Goal: Task Accomplishment & Management: Manage account settings

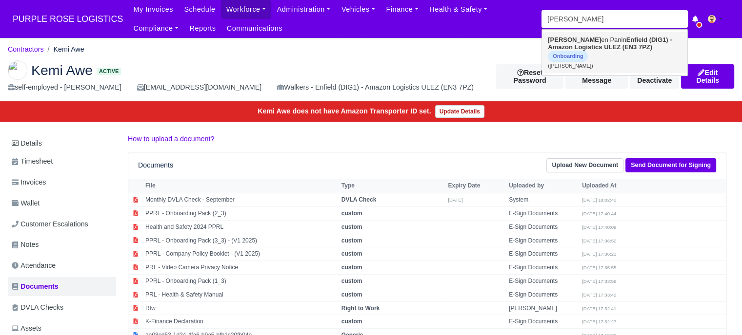
click at [579, 35] on link "[PERSON_NAME] en Panin Enfield (DIG1) - Amazon Logistics ULEZ (EN3 7PZ) Onboard…" at bounding box center [614, 52] width 145 height 41
type input "[PERSON_NAME]"
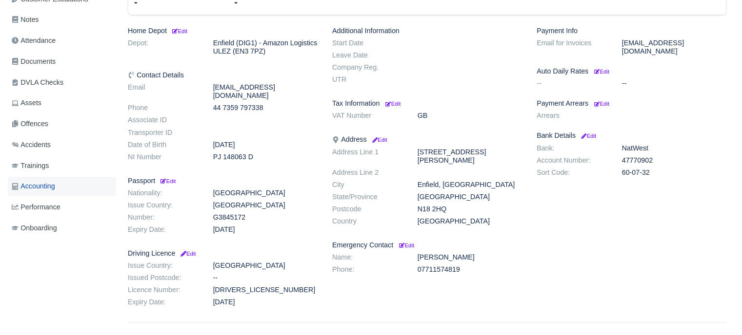
scroll to position [244, 0]
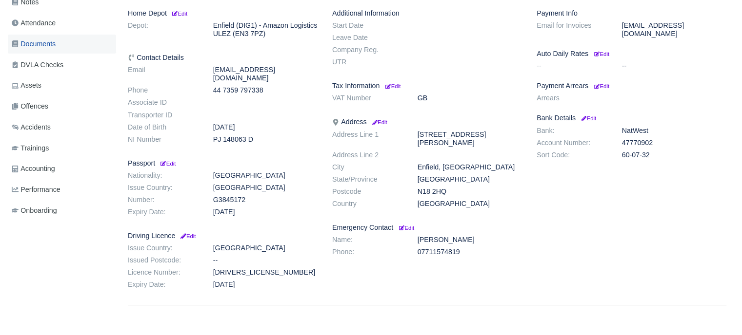
click at [47, 41] on span "Documents" at bounding box center [34, 44] width 44 height 11
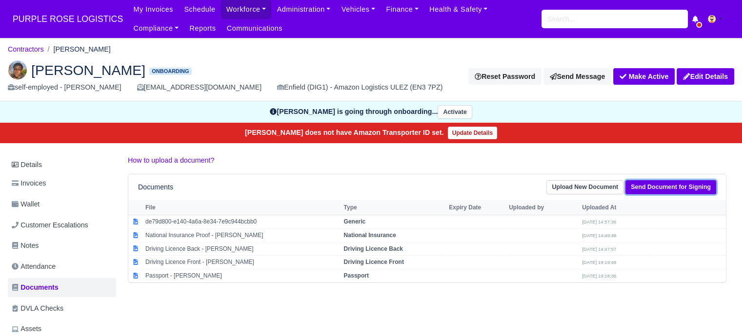
click at [644, 192] on link "Send Document for Signing" at bounding box center [670, 187] width 91 height 14
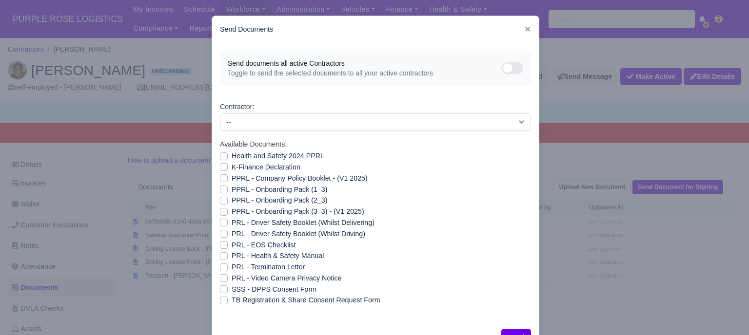
drag, startPoint x: 221, startPoint y: 157, endPoint x: 220, endPoint y: 168, distance: 10.3
click at [232, 157] on label "Health and Safety 2024 PPRL" at bounding box center [278, 156] width 93 height 11
click at [221, 157] on input "Health and Safety 2024 PPRL" at bounding box center [224, 155] width 8 height 8
checkbox input "true"
click at [232, 168] on label "K-Finance Declaration" at bounding box center [266, 167] width 69 height 11
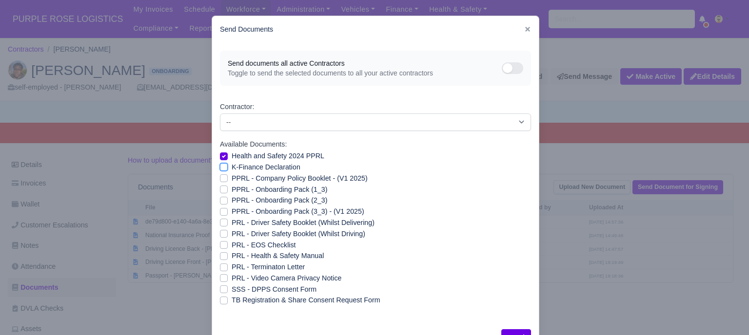
click at [220, 168] on input "K-Finance Declaration" at bounding box center [224, 166] width 8 height 8
checkbox input "true"
drag, startPoint x: 223, startPoint y: 176, endPoint x: 223, endPoint y: 183, distance: 6.3
click at [232, 177] on label "PPRL - Company Policy Booklet - (V1 2025)" at bounding box center [300, 178] width 136 height 11
click at [223, 177] on input "PPRL - Company Policy Booklet - (V1 2025)" at bounding box center [224, 177] width 8 height 8
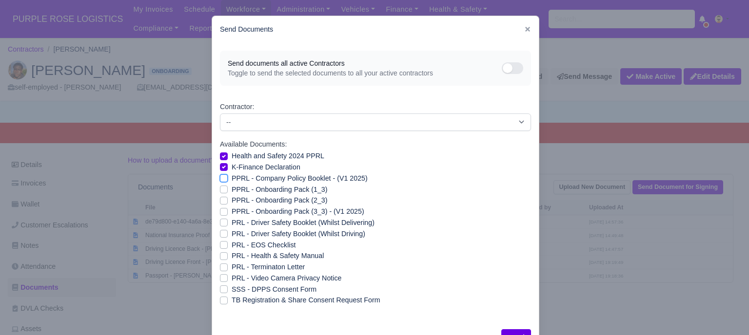
checkbox input "true"
drag, startPoint x: 221, startPoint y: 188, endPoint x: 219, endPoint y: 196, distance: 8.5
click at [232, 189] on label "PPRL - Onboarding Pack (1_3)" at bounding box center [280, 189] width 96 height 11
click at [220, 189] on input "PPRL - Onboarding Pack (1_3)" at bounding box center [224, 188] width 8 height 8
checkbox input "true"
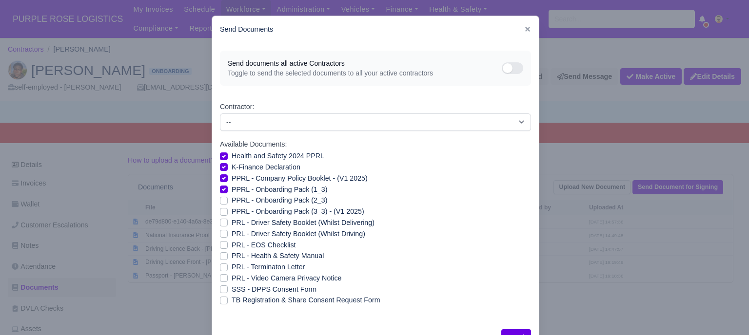
drag, startPoint x: 220, startPoint y: 198, endPoint x: 221, endPoint y: 208, distance: 9.8
click at [232, 199] on label "PPRL - Onboarding Pack (2_3)" at bounding box center [280, 200] width 96 height 11
click at [220, 199] on input "PPRL - Onboarding Pack (2_3)" at bounding box center [224, 199] width 8 height 8
checkbox input "true"
drag, startPoint x: 221, startPoint y: 210, endPoint x: 221, endPoint y: 230, distance: 19.5
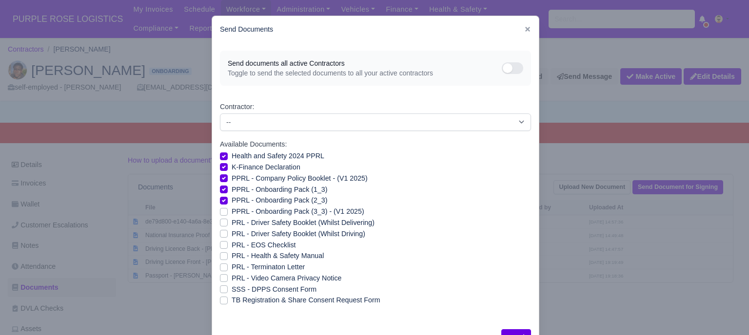
click at [232, 210] on label "PPRL - Onboarding Pack (3_3) - (V1 2025)" at bounding box center [298, 211] width 133 height 11
click at [221, 210] on input "PPRL - Onboarding Pack (3_3) - (V1 2025)" at bounding box center [224, 210] width 8 height 8
checkbox input "true"
drag, startPoint x: 222, startPoint y: 255, endPoint x: 222, endPoint y: 264, distance: 8.3
click at [232, 256] on label "PRL - Health & Safety Manual" at bounding box center [278, 256] width 92 height 11
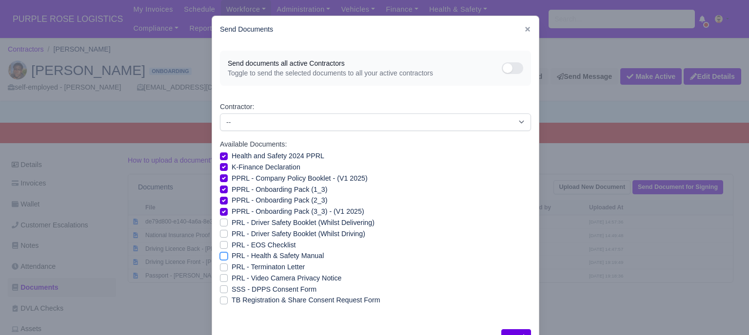
click at [222, 256] on input "PRL - Health & Safety Manual" at bounding box center [224, 255] width 8 height 8
checkbox input "true"
drag, startPoint x: 221, startPoint y: 280, endPoint x: 230, endPoint y: 283, distance: 8.8
click at [232, 280] on label "PRL - Video Camera Privacy Notice" at bounding box center [287, 278] width 110 height 11
click at [221, 280] on input "PRL - Video Camera Privacy Notice" at bounding box center [224, 277] width 8 height 8
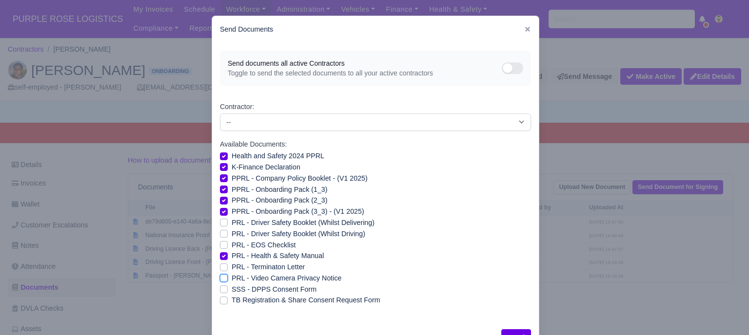
checkbox input "true"
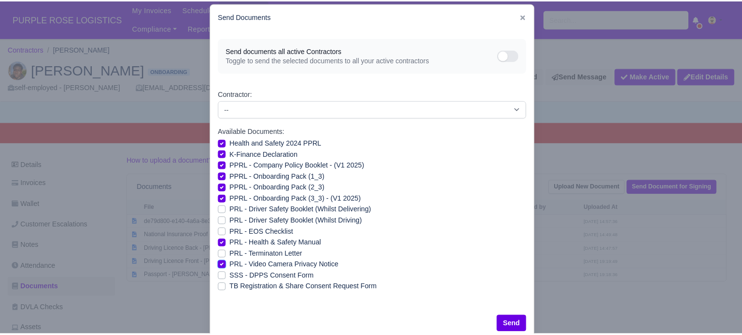
scroll to position [35, 0]
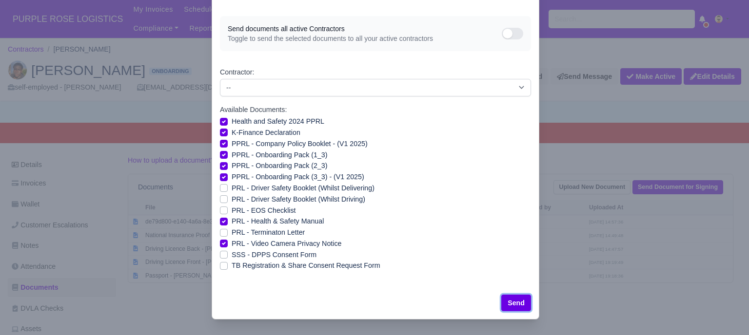
drag, startPoint x: 517, startPoint y: 299, endPoint x: 495, endPoint y: 295, distance: 22.3
click at [517, 299] on button "Send" at bounding box center [516, 303] width 30 height 17
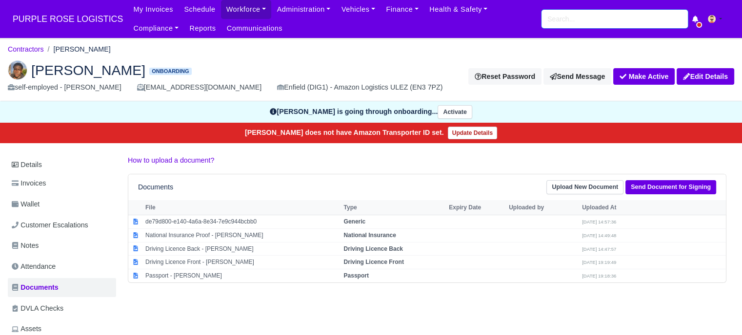
click at [565, 18] on input "search" at bounding box center [614, 19] width 146 height 19
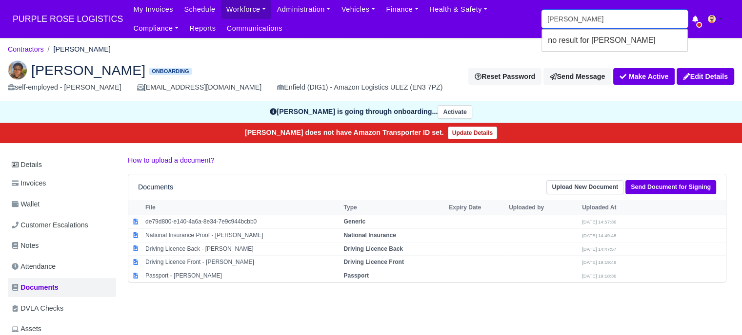
type input "ger"
type input "gerrado Aitcheson"
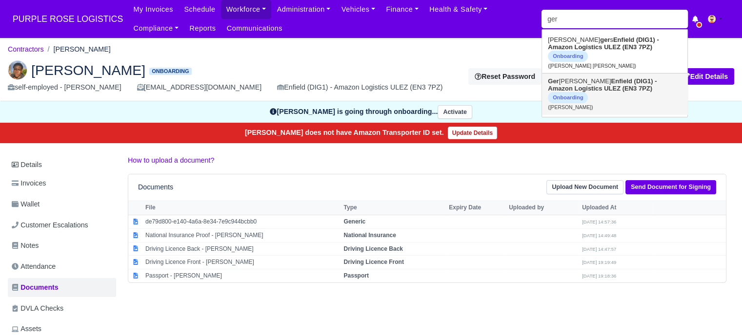
click at [571, 74] on link "Ger rado Aitcheson Enfield (DIG1) - Amazon Logistics ULEZ (EN3 7PZ) Onboarding …" at bounding box center [614, 94] width 145 height 41
type input "[PERSON_NAME]"
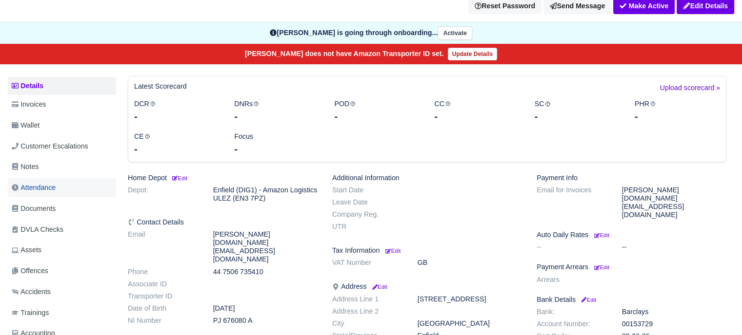
scroll to position [98, 0]
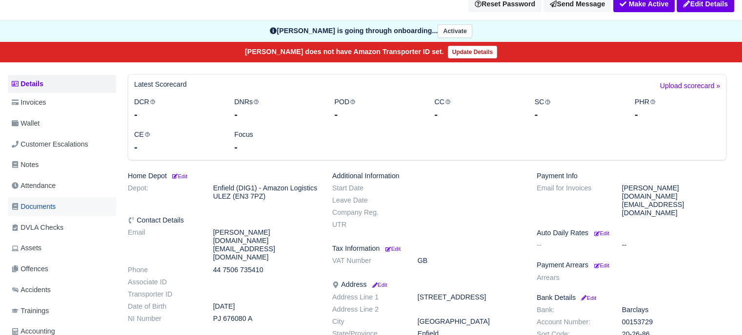
click at [53, 201] on span "Documents" at bounding box center [34, 206] width 44 height 11
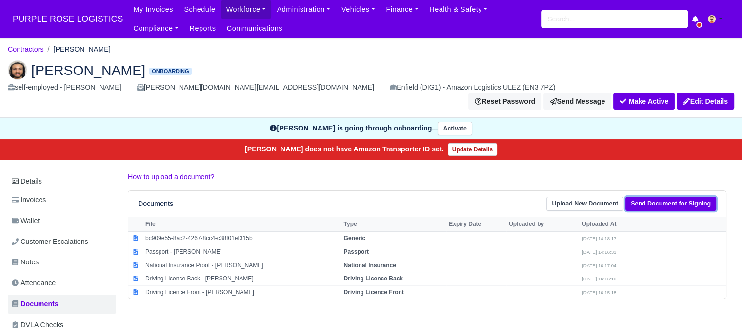
click at [649, 197] on link "Send Document for Signing" at bounding box center [670, 204] width 91 height 14
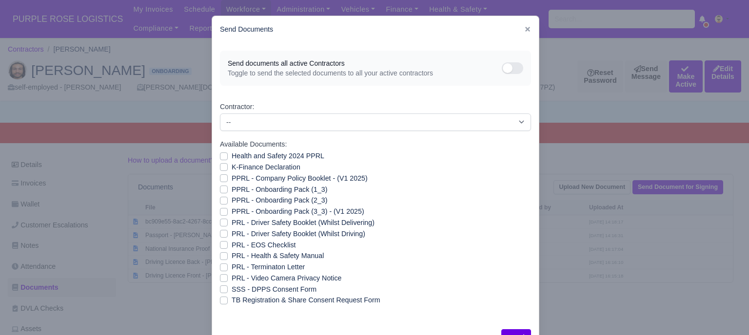
click at [232, 158] on label "Health and Safety 2024 PPRL" at bounding box center [278, 156] width 93 height 11
click at [220, 158] on input "Health and Safety 2024 PPRL" at bounding box center [224, 155] width 8 height 8
checkbox input "true"
click at [232, 169] on label "K-Finance Declaration" at bounding box center [266, 167] width 69 height 11
click at [220, 169] on input "K-Finance Declaration" at bounding box center [224, 166] width 8 height 8
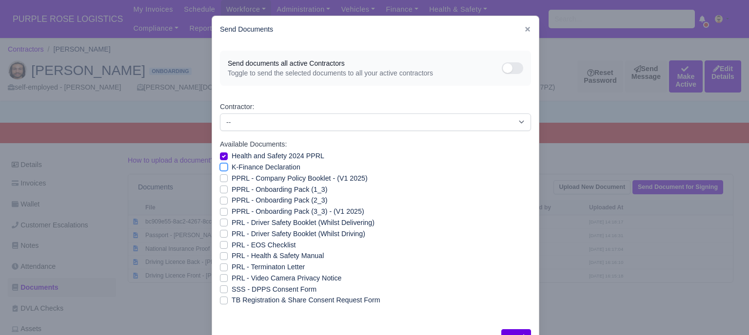
checkbox input "true"
click at [232, 178] on label "PPRL - Company Policy Booklet - (V1 2025)" at bounding box center [300, 178] width 136 height 11
click at [220, 178] on input "PPRL - Company Policy Booklet - (V1 2025)" at bounding box center [224, 177] width 8 height 8
checkbox input "true"
drag, startPoint x: 220, startPoint y: 188, endPoint x: 220, endPoint y: 194, distance: 5.4
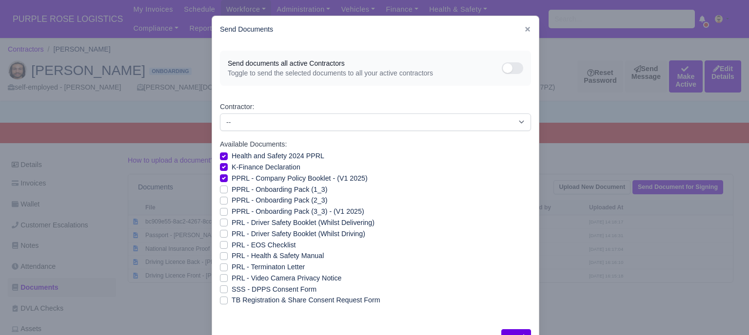
click at [232, 189] on label "PPRL - Onboarding Pack (1_3)" at bounding box center [280, 189] width 96 height 11
click at [220, 189] on input "PPRL - Onboarding Pack (1_3)" at bounding box center [224, 188] width 8 height 8
checkbox input "true"
click at [232, 199] on label "PPRL - Onboarding Pack (2_3)" at bounding box center [280, 200] width 96 height 11
click at [220, 199] on input "PPRL - Onboarding Pack (2_3)" at bounding box center [224, 199] width 8 height 8
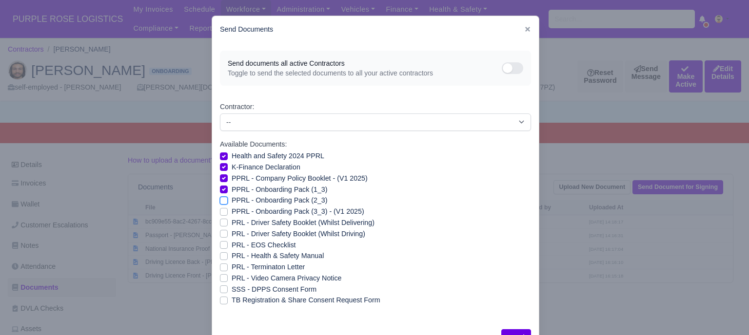
checkbox input "true"
click at [232, 212] on label "PPRL - Onboarding Pack (3_3) - (V1 2025)" at bounding box center [298, 211] width 133 height 11
click at [220, 212] on input "PPRL - Onboarding Pack (3_3) - (V1 2025)" at bounding box center [224, 210] width 8 height 8
checkbox input "true"
click at [232, 259] on label "PRL - Health & Safety Manual" at bounding box center [278, 256] width 92 height 11
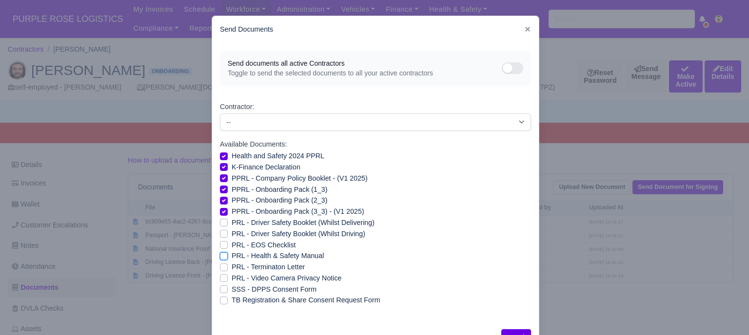
click at [222, 258] on input "PRL - Health & Safety Manual" at bounding box center [224, 255] width 8 height 8
checkbox input "true"
click at [232, 281] on label "PRL - Video Camera Privacy Notice" at bounding box center [287, 278] width 110 height 11
click at [222, 281] on input "PRL - Video Camera Privacy Notice" at bounding box center [224, 277] width 8 height 8
checkbox input "true"
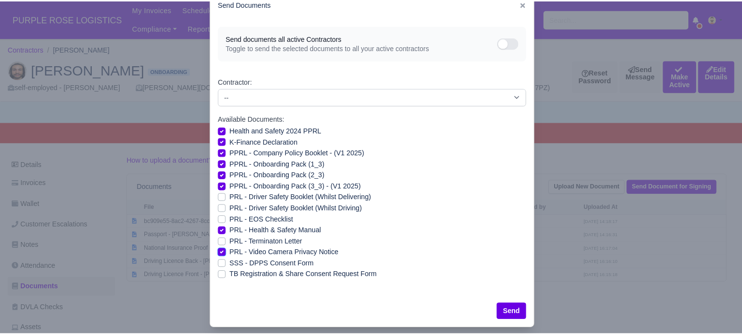
scroll to position [35, 0]
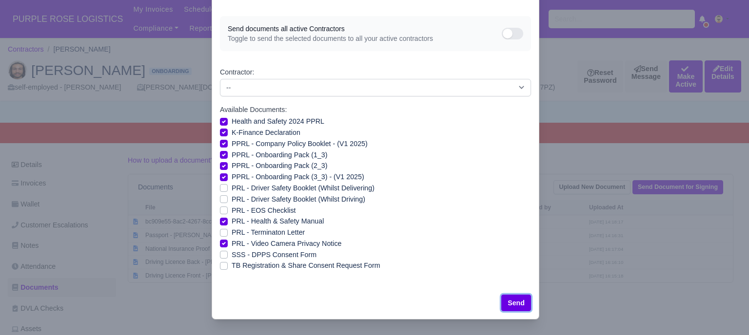
click at [520, 300] on button "Send" at bounding box center [516, 303] width 30 height 17
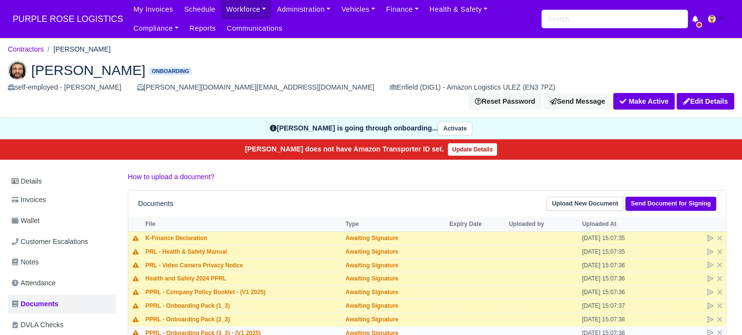
scroll to position [49, 0]
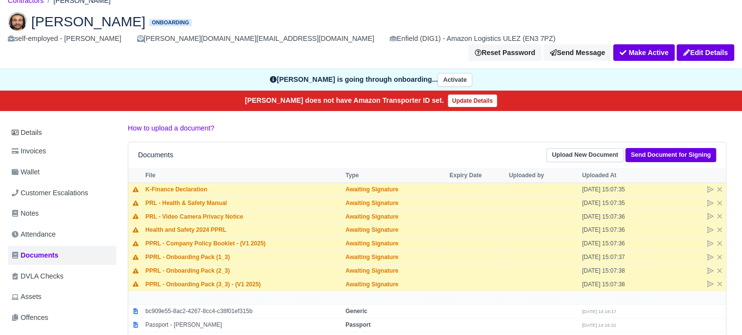
click at [346, 123] on div "How to upload a document? Documents Upload New Document Send Document for Signi…" at bounding box center [426, 248] width 613 height 250
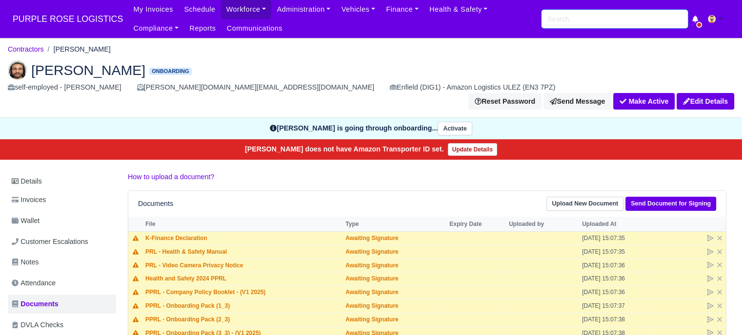
click at [598, 20] on input "search" at bounding box center [614, 19] width 146 height 19
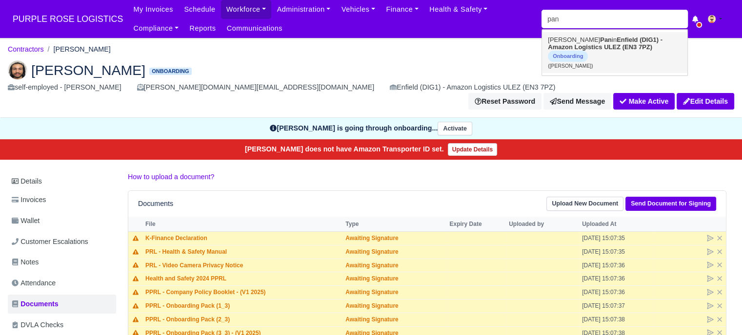
click at [596, 47] on strong "Enfield (DIG1) - Amazon Logistics ULEZ (EN3 7PZ)" at bounding box center [605, 43] width 115 height 15
type input "[PERSON_NAME]"
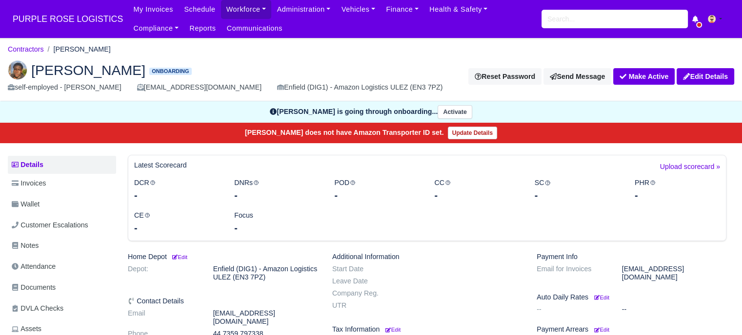
click at [60, 288] on link "Documents" at bounding box center [62, 287] width 108 height 19
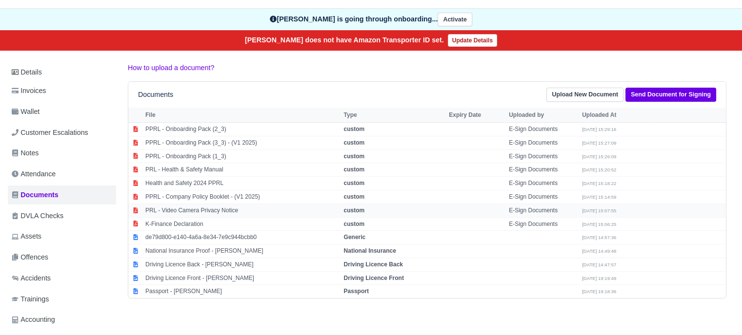
scroll to position [98, 0]
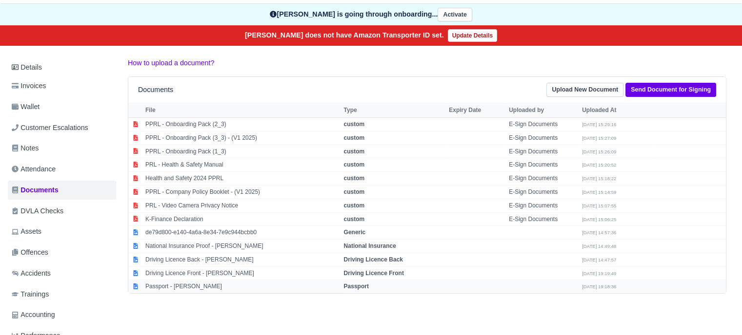
click at [351, 286] on strong "Passport" at bounding box center [355, 286] width 25 height 7
select select "passport"
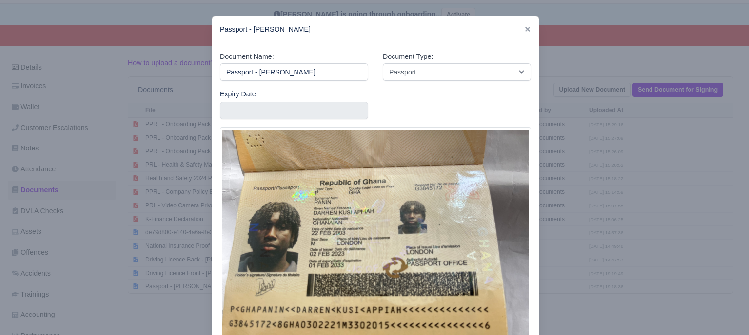
click at [631, 208] on div at bounding box center [374, 167] width 749 height 335
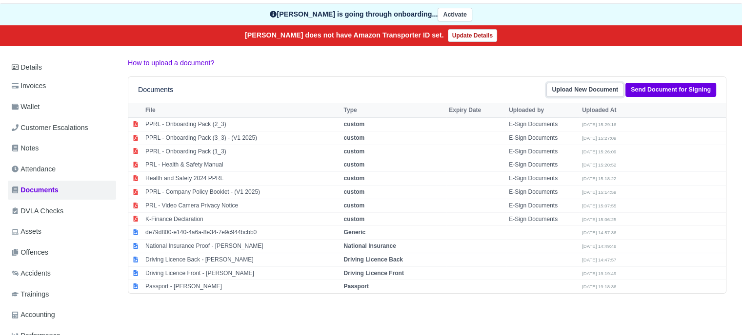
click at [592, 93] on link "Upload New Document" at bounding box center [584, 90] width 77 height 14
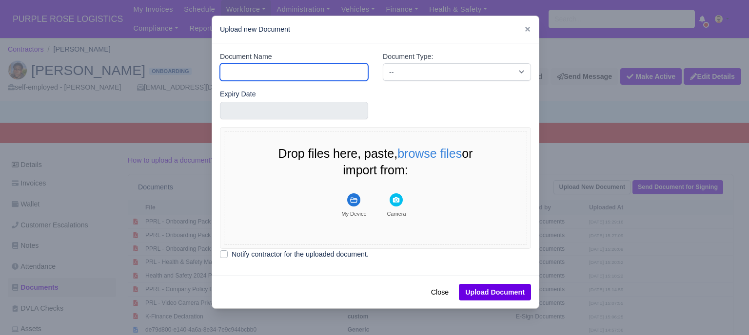
click at [325, 72] on input "Document Name" at bounding box center [294, 72] width 148 height 18
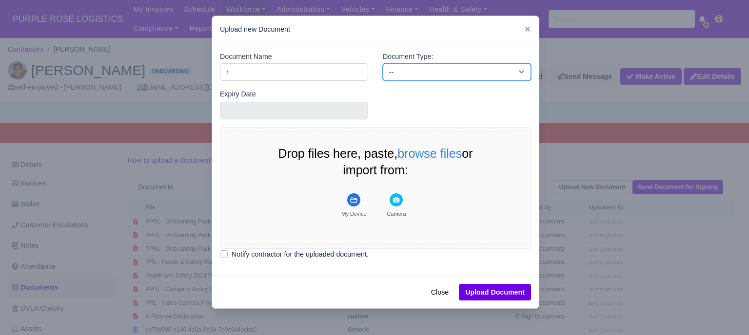
click at [413, 74] on select "-- Accounting Engagement Letter Age Verification Confirmation Background Check …" at bounding box center [457, 72] width 148 height 18
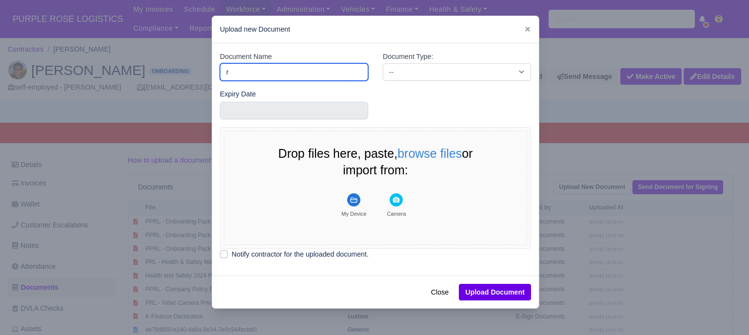
click at [293, 76] on input "r" at bounding box center [294, 72] width 148 height 18
type input "RTW"
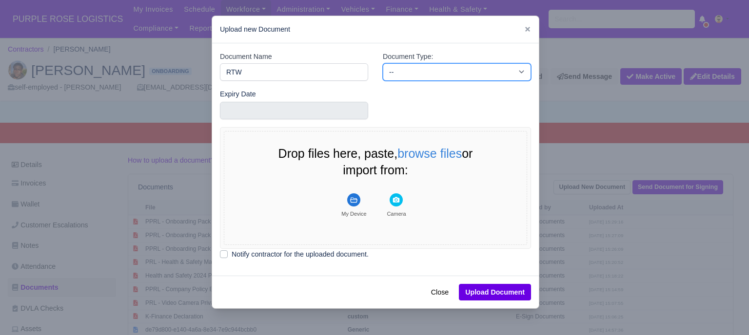
click at [412, 71] on select "-- Accounting Engagement Letter Age Verification Confirmation Background Check …" at bounding box center [457, 72] width 148 height 18
select select "right-to-work"
click at [383, 63] on select "-- Accounting Engagement Letter Age Verification Confirmation Background Check …" at bounding box center [457, 72] width 148 height 18
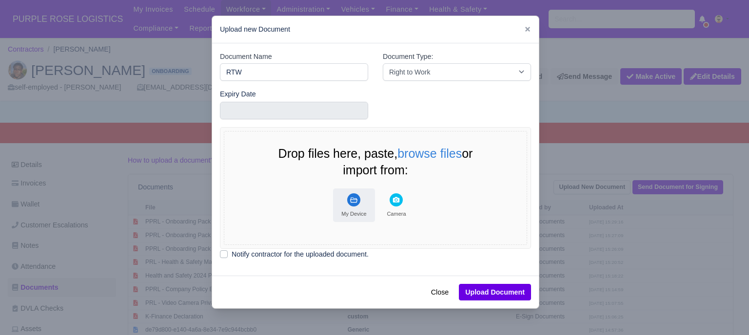
click at [350, 196] on rect "File Uploader" at bounding box center [353, 200] width 13 height 13
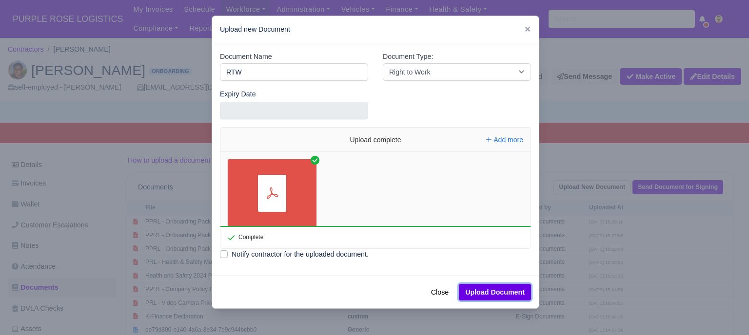
click at [501, 292] on button "Upload Document" at bounding box center [495, 292] width 72 height 17
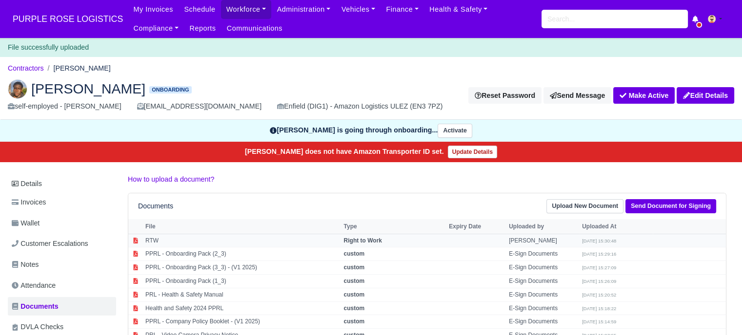
click at [521, 236] on td "[PERSON_NAME]" at bounding box center [542, 241] width 73 height 14
select select "right-to-work"
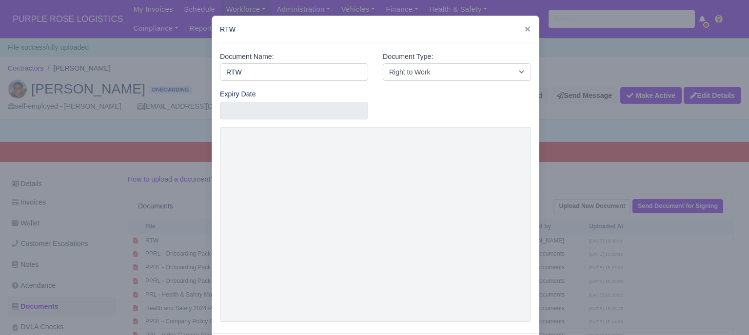
click at [565, 200] on div at bounding box center [374, 167] width 749 height 335
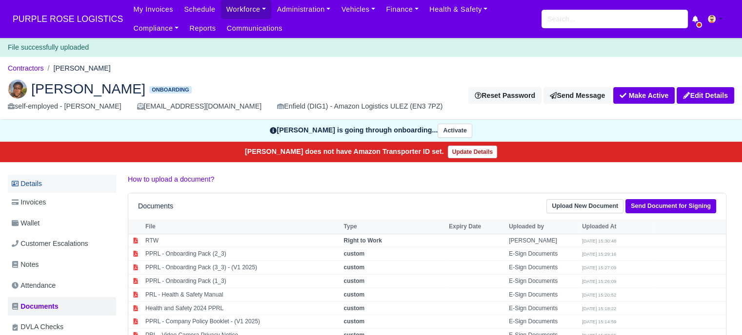
click at [63, 181] on link "Details" at bounding box center [62, 184] width 108 height 18
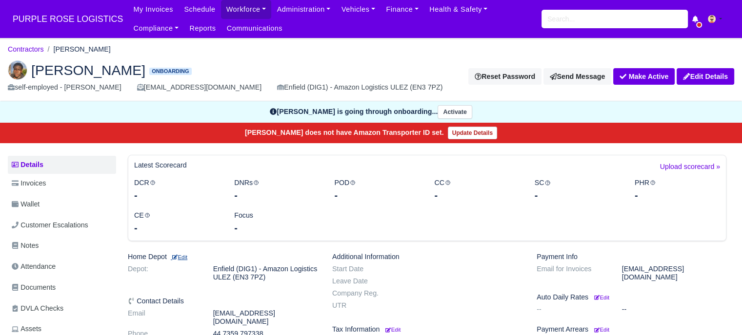
click at [185, 258] on small "Edit" at bounding box center [179, 258] width 17 height 6
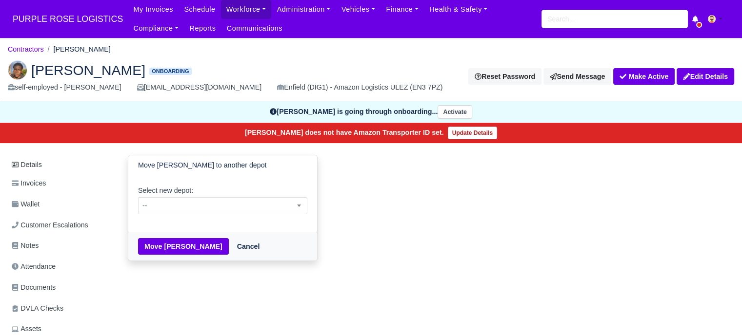
click at [211, 218] on div "Select new depot: -- Enfield (DIG1) - Amazon Logistics ULEZ (EN3 7PZ) Harlow (D…" at bounding box center [222, 204] width 189 height 57
click at [214, 206] on span "--" at bounding box center [222, 206] width 168 height 12
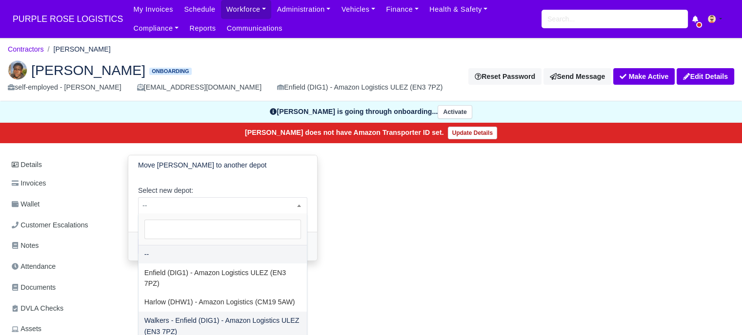
select select "5"
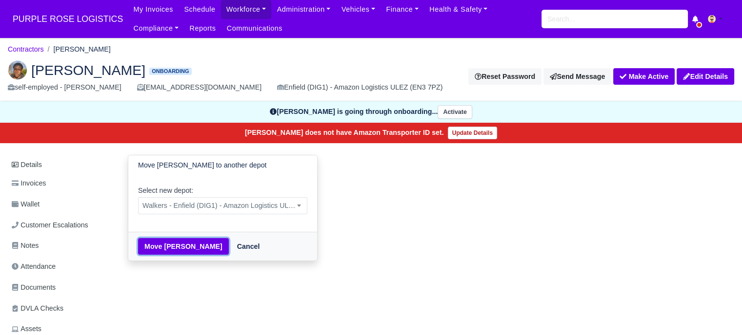
click at [174, 251] on button "Move [PERSON_NAME]" at bounding box center [183, 246] width 91 height 17
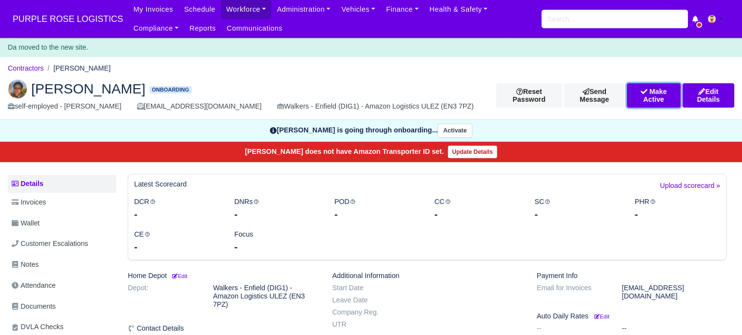
click at [647, 93] on button "Make Active" at bounding box center [654, 95] width 54 height 24
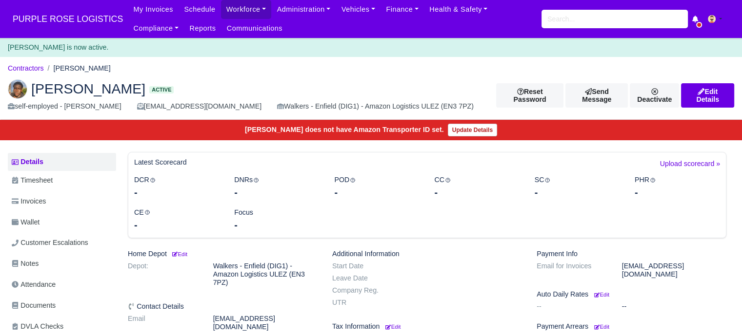
click at [62, 16] on span "PURPLE ROSE LOGISTICS" at bounding box center [68, 19] width 120 height 20
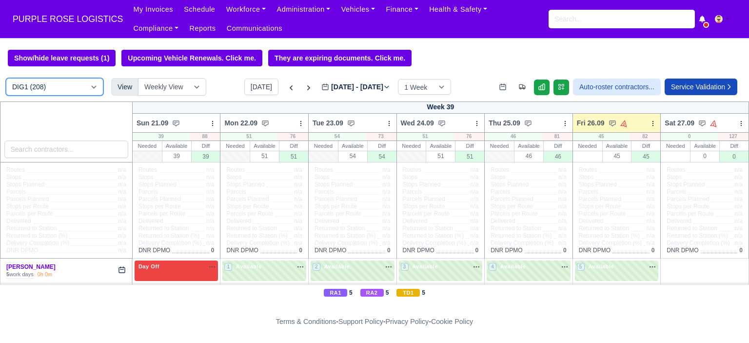
drag, startPoint x: 54, startPoint y: 90, endPoint x: 56, endPoint y: 95, distance: 5.3
click at [54, 90] on select "DIG1 (208) DAK1 (1) GIMD (67)" at bounding box center [55, 87] width 98 height 18
select select "5"
click at [6, 79] on select "DIG1 (208) DAK1 (1) GIMD (67)" at bounding box center [55, 87] width 98 height 18
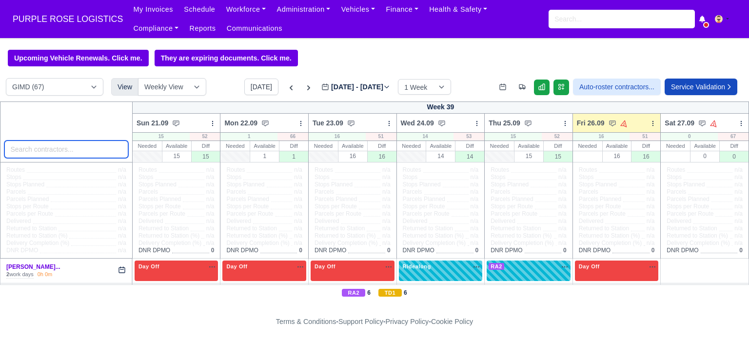
click at [53, 150] on input "search" at bounding box center [66, 149] width 124 height 18
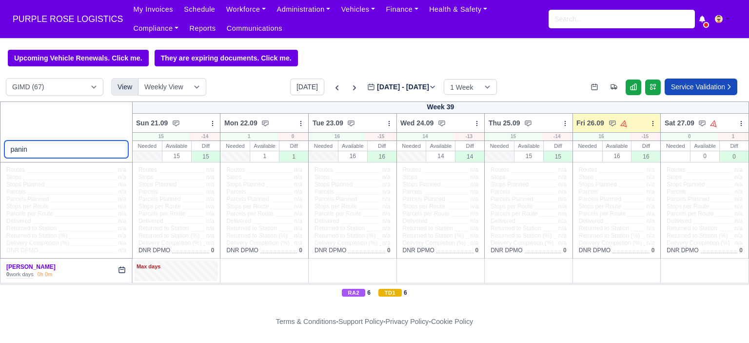
type input "panin"
click at [170, 267] on div "Max days" at bounding box center [177, 266] width 80 height 9
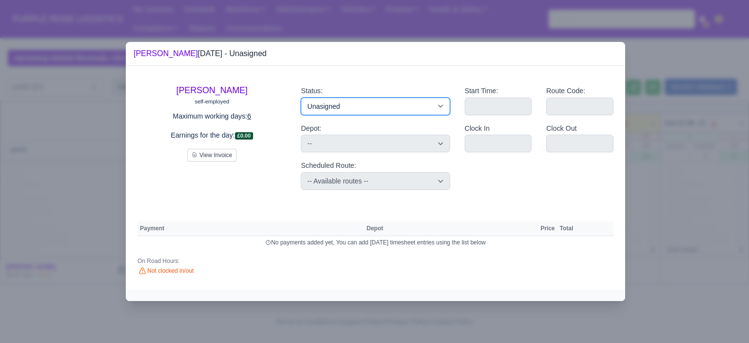
drag, startPoint x: 396, startPoint y: 107, endPoint x: 395, endPoint y: 113, distance: 6.4
click at [396, 107] on select "Available Day Off Stand By Holiday Other Depot In Office OSM Ridealong Nursery …" at bounding box center [375, 107] width 149 height 18
select select "Day Off"
click at [301, 98] on select "Available Day Off Stand By Holiday Other Depot In Office OSM Ridealong Nursery …" at bounding box center [375, 107] width 149 height 18
select select
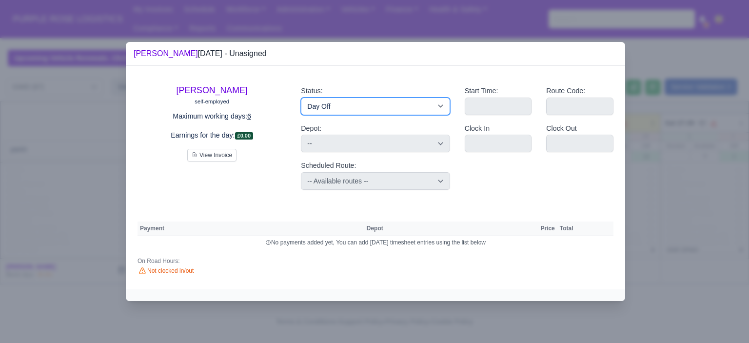
select select "na"
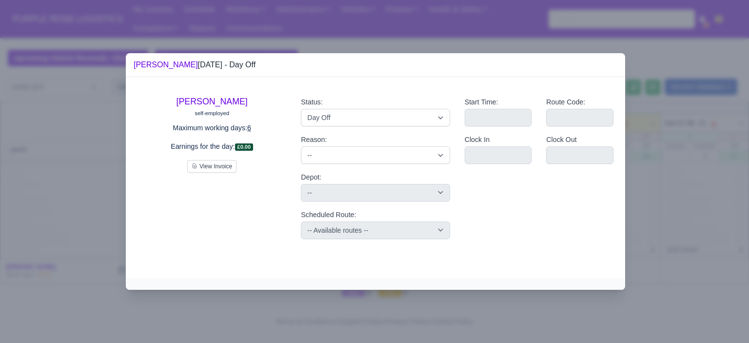
click at [644, 167] on div at bounding box center [374, 171] width 749 height 343
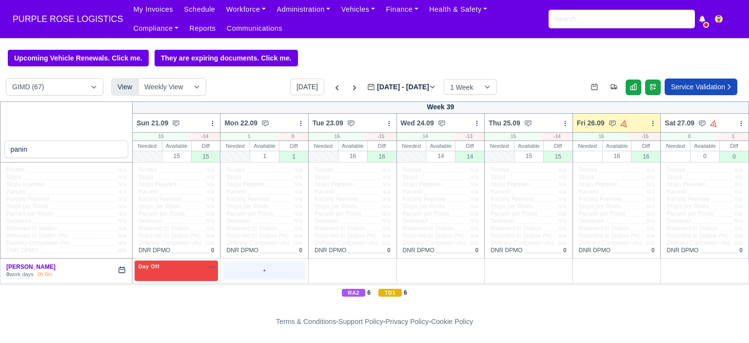
click at [249, 274] on div "+" at bounding box center [264, 270] width 80 height 16
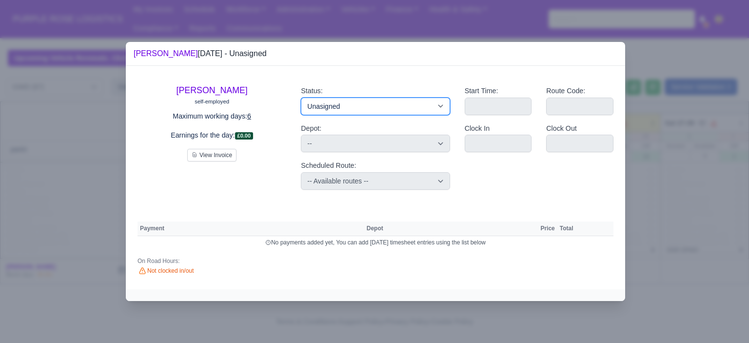
click at [347, 106] on select "Available Day Off Stand By Holiday Other Depot In Office OSM Ridealong Nursery …" at bounding box center [375, 107] width 149 height 18
select select "Day Off"
click at [301, 98] on select "Available Day Off Stand By Holiday Other Depot In Office OSM Ridealong Nursery …" at bounding box center [375, 107] width 149 height 18
select select
select select "na"
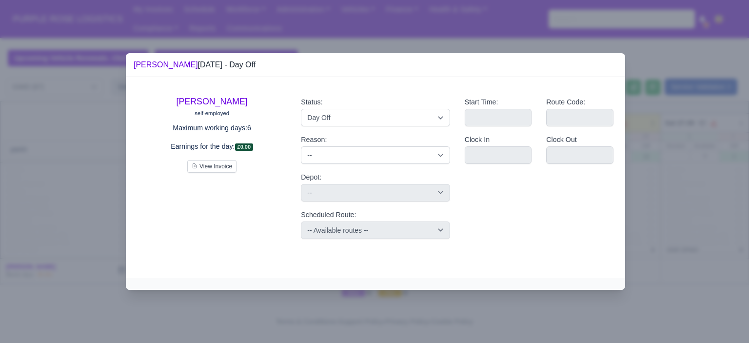
click at [656, 183] on div at bounding box center [374, 171] width 749 height 343
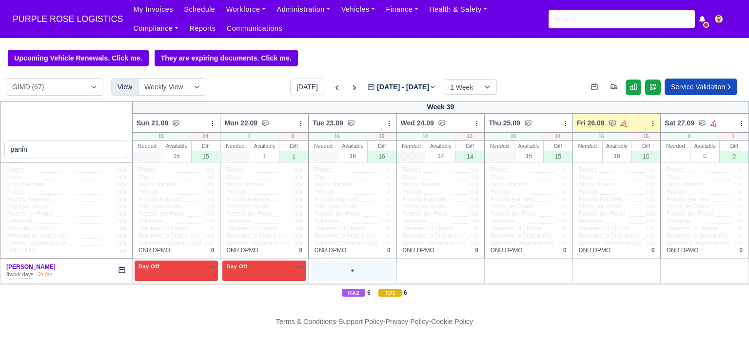
click at [337, 268] on div "+" at bounding box center [353, 270] width 80 height 16
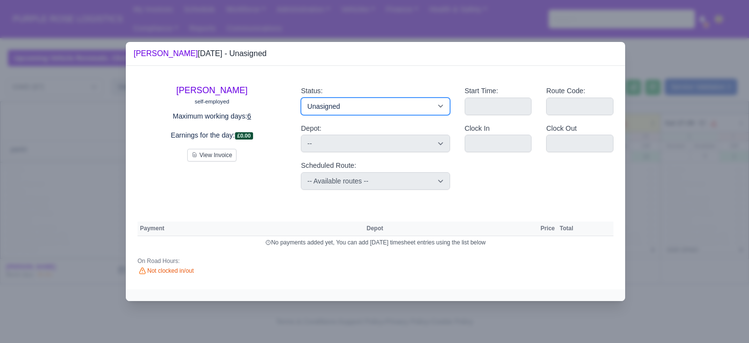
click at [352, 108] on select "Available Day Off Stand By Holiday Other Depot In Office OSM Ridealong Nursery …" at bounding box center [375, 107] width 149 height 18
select select "Day Off"
click at [301, 98] on select "Available Day Off Stand By Holiday Other Depot In Office OSM Ridealong Nursery …" at bounding box center [375, 107] width 149 height 18
select select
select select "na"
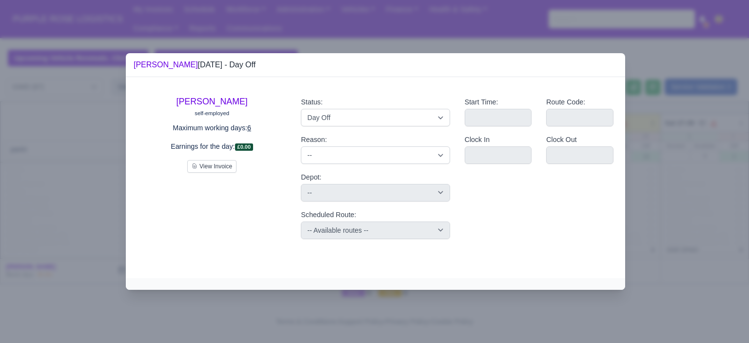
click at [681, 186] on div at bounding box center [374, 171] width 749 height 343
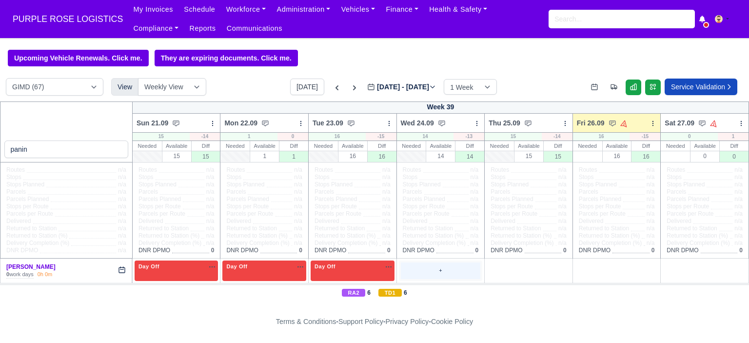
click at [440, 274] on div "+" at bounding box center [441, 270] width 80 height 16
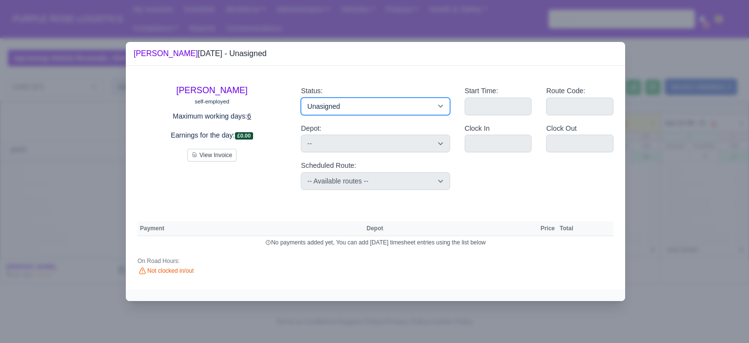
click at [441, 112] on select "Available Day Off Stand By Holiday Other Depot In Office OSM Ridealong Nursery …" at bounding box center [375, 107] width 149 height 18
select select "Day Off"
click at [301, 98] on select "Available Day Off Stand By Holiday Other Depot In Office OSM Ridealong Nursery …" at bounding box center [375, 107] width 149 height 18
select select
click at [705, 168] on div at bounding box center [374, 171] width 749 height 343
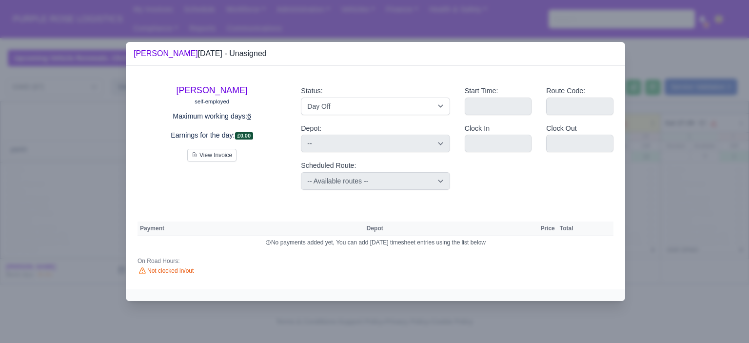
select select "na"
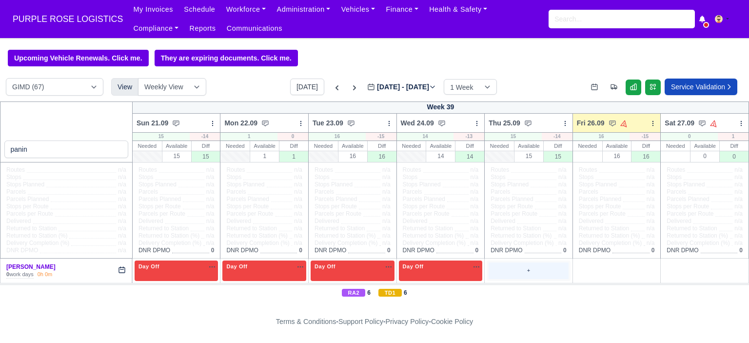
click at [526, 266] on div "+" at bounding box center [529, 270] width 80 height 16
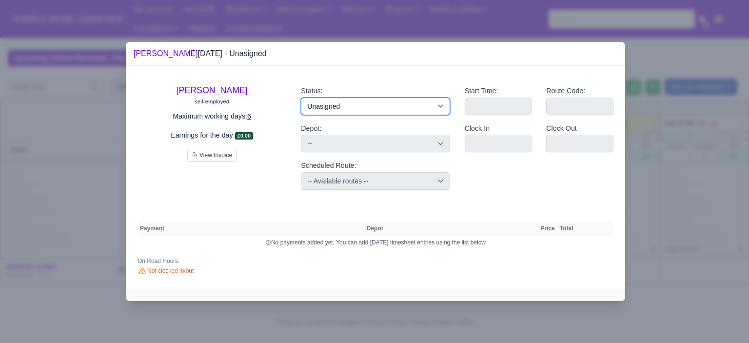
click at [425, 111] on select "Available Day Off Stand By Holiday Other Depot In Office OSM Ridealong Nursery …" at bounding box center [375, 107] width 149 height 18
select select "Training"
click at [301, 98] on select "Available Day Off Stand By Holiday Other Depot In Office OSM Ridealong Nursery …" at bounding box center [375, 107] width 149 height 18
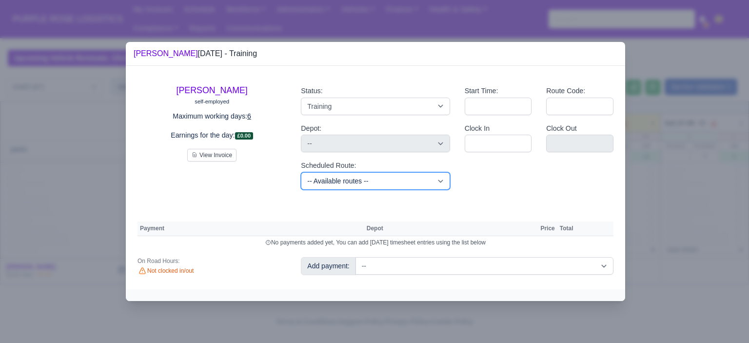
click at [388, 187] on select "-- Available routes -- Standard Parcel - Block of 6 Hours - (SD6) AmFlex RTS Ve…" at bounding box center [375, 181] width 149 height 18
select select "6"
click at [301, 172] on select "-- Available routes -- Standard Parcel - Block of 6 Hours - (SD6) AmFlex RTS Ve…" at bounding box center [375, 181] width 149 height 18
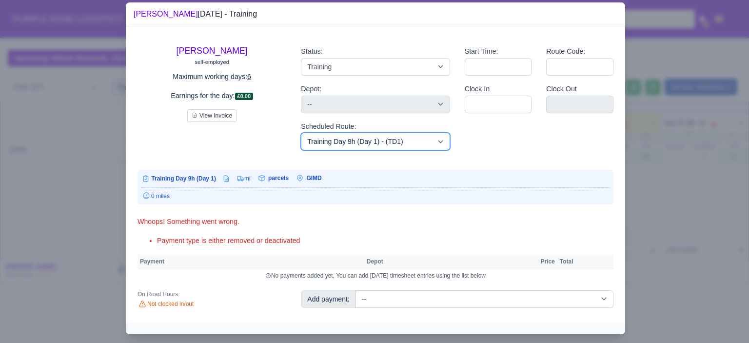
scroll to position [20, 0]
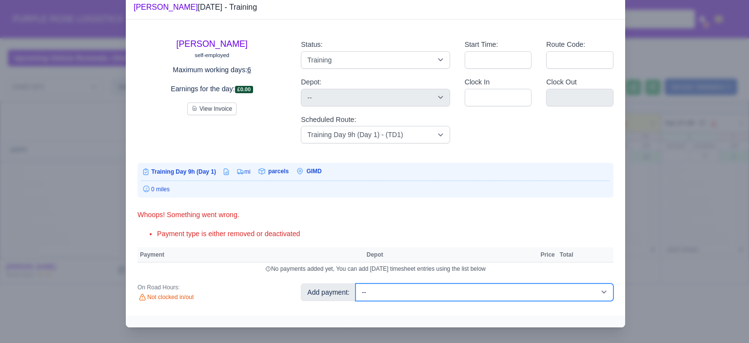
click at [488, 293] on select "-- Additional Hour Support (£14.50) Additional Hour Support (Walkers) (£13.50) …" at bounding box center [484, 292] width 258 height 18
select select "85"
click at [355, 283] on select "-- Additional Hour Support (£14.50) Additional Hour Support (Walkers) (£13.50) …" at bounding box center [484, 292] width 258 height 18
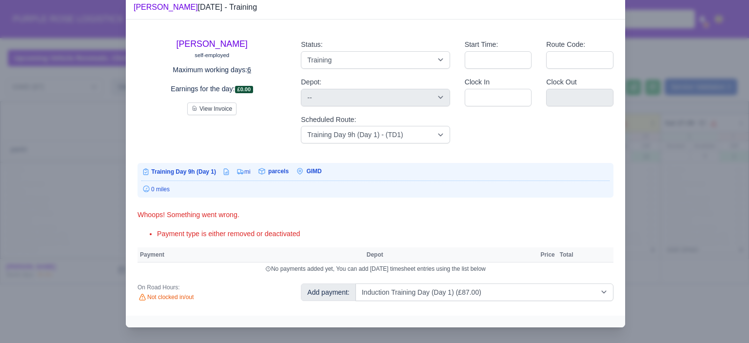
select select "5"
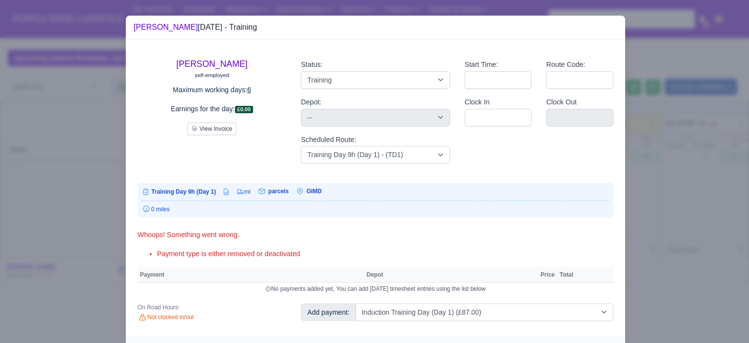
select select "5"
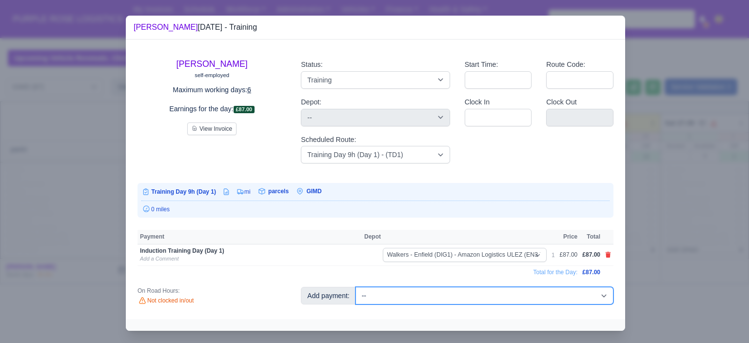
click at [476, 304] on select "-- Additional Hour Support (£14.50) Additional Hour Support (Walkers) (£13.50) …" at bounding box center [484, 296] width 258 height 18
select select "104"
click at [355, 287] on select "-- Additional Hour Support (£14.50) Additional Hour Support (Walkers) (£13.50) …" at bounding box center [484, 296] width 258 height 18
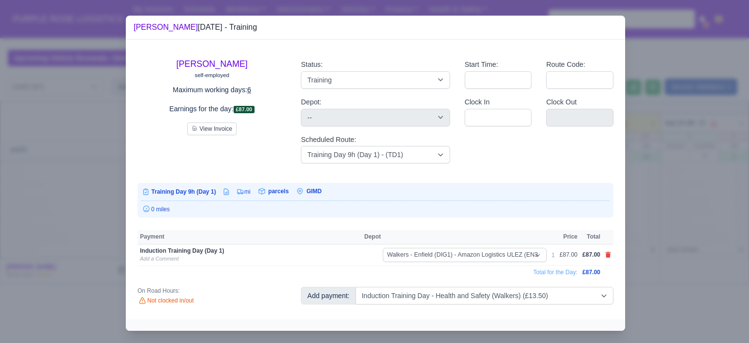
select select "5"
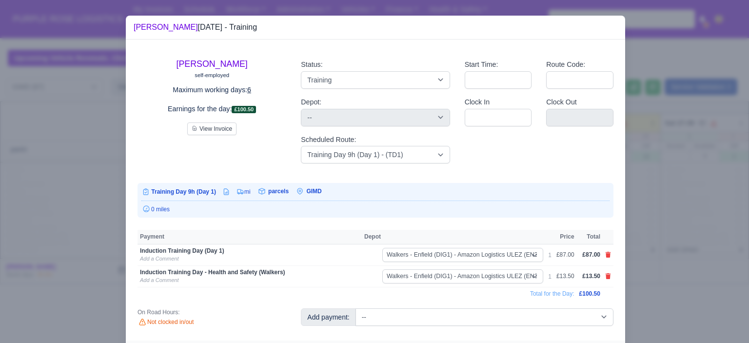
click at [675, 207] on div at bounding box center [374, 171] width 749 height 343
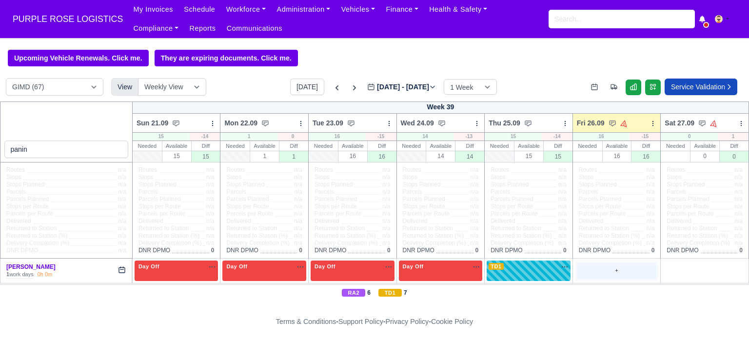
click at [593, 264] on div "+" at bounding box center [617, 270] width 80 height 16
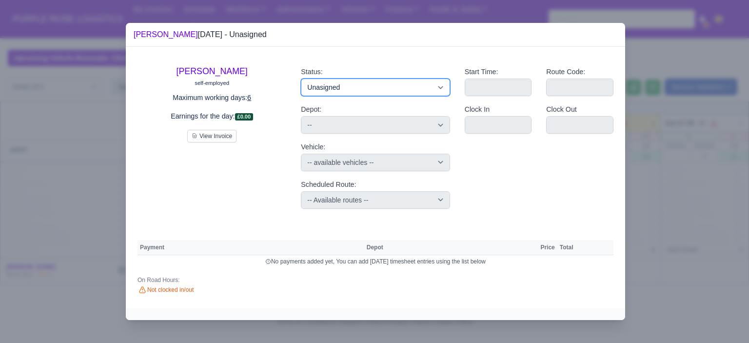
click at [406, 92] on select "Available Day Off Stand By Holiday Other Depot In Office OSM Ridealong Nursery …" at bounding box center [375, 87] width 149 height 18
select select "Day Off"
click at [301, 78] on select "Available Day Off Stand By Holiday Other Depot In Office OSM Ridealong Nursery …" at bounding box center [375, 87] width 149 height 18
select select "na"
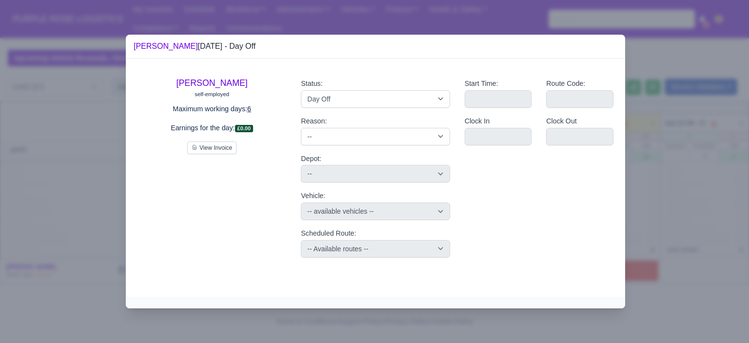
click at [682, 151] on div at bounding box center [374, 171] width 749 height 343
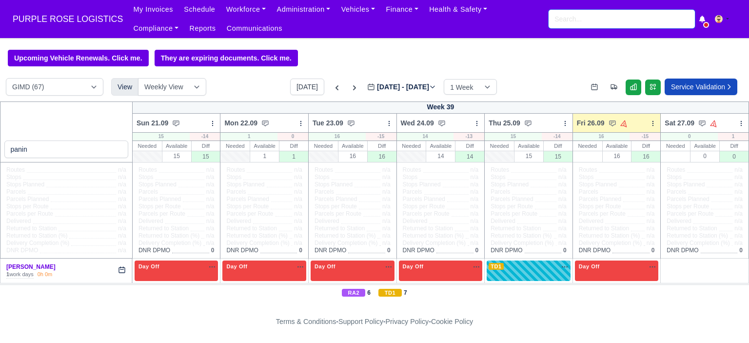
click at [573, 21] on input "search" at bounding box center [622, 19] width 146 height 19
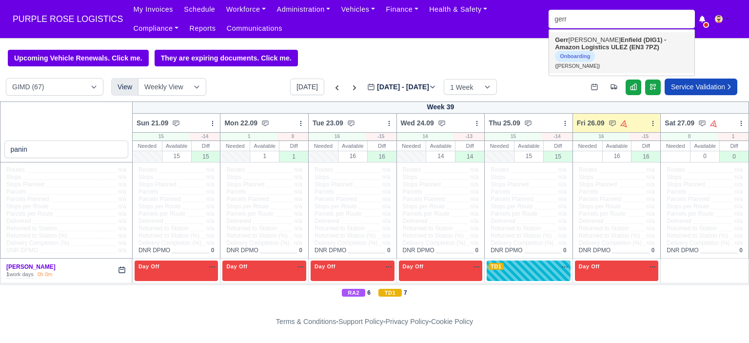
click at [574, 39] on link "Gerr ado Aitcheson Enfield (DIG1) - Amazon Logistics ULEZ (EN3 7PZ) Onboarding …" at bounding box center [621, 52] width 145 height 41
type input "[PERSON_NAME]"
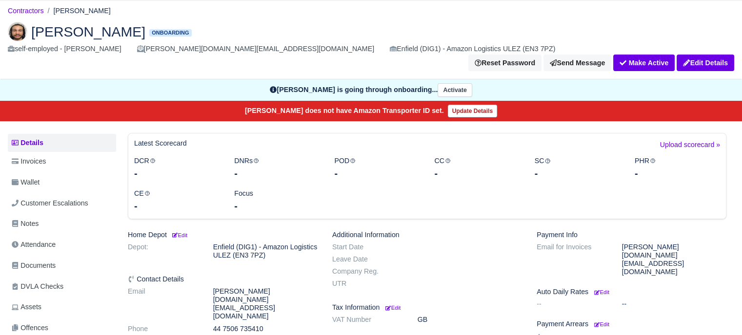
scroll to position [98, 0]
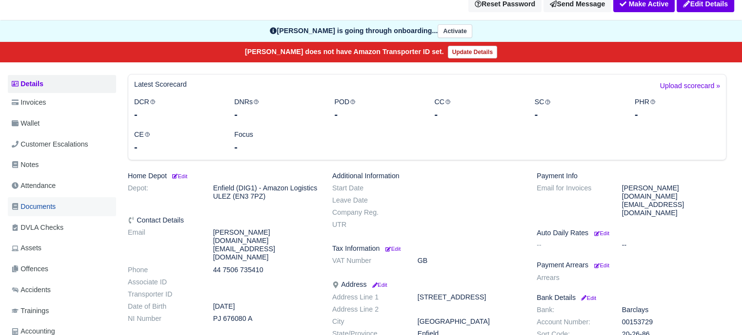
click at [49, 201] on span "Documents" at bounding box center [34, 206] width 44 height 11
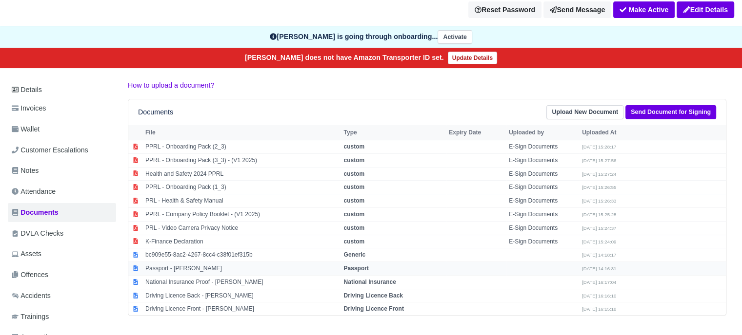
scroll to position [98, 0]
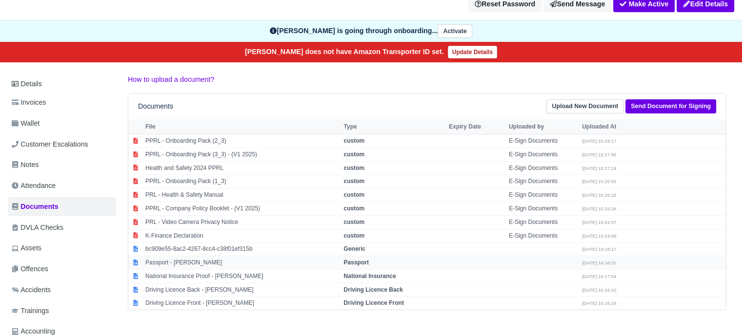
click at [365, 259] on strong "Passport" at bounding box center [355, 262] width 25 height 7
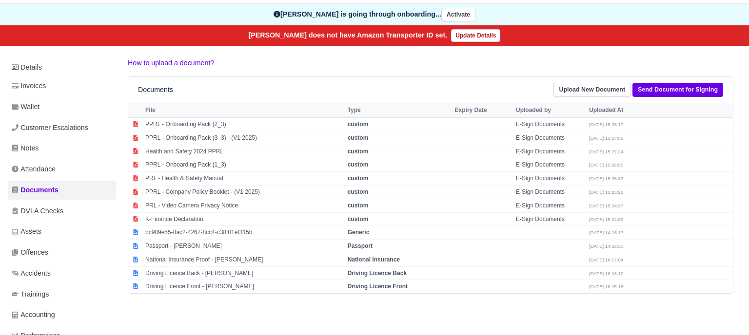
select select "passport"
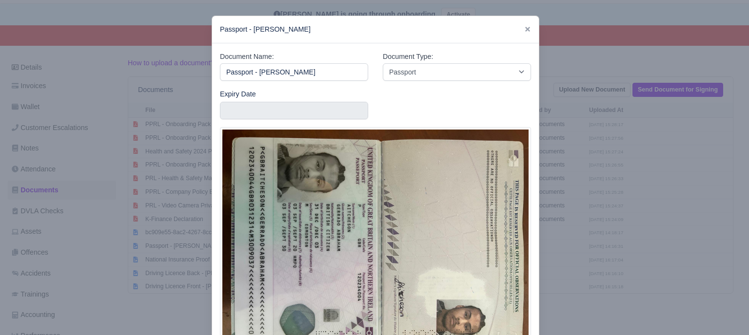
click at [647, 209] on div at bounding box center [374, 167] width 749 height 335
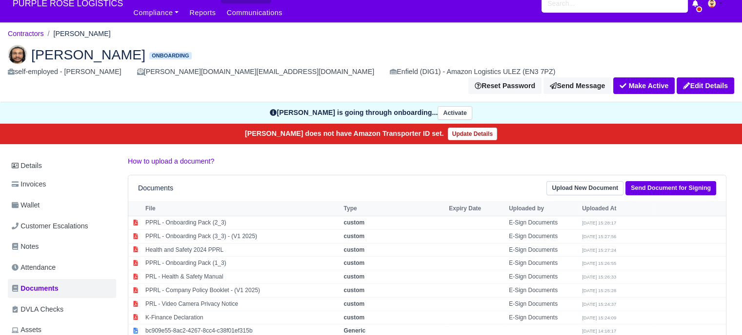
scroll to position [0, 0]
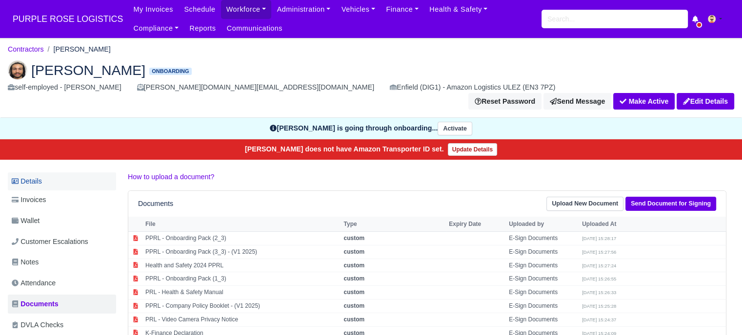
click at [33, 173] on link "Details" at bounding box center [62, 182] width 108 height 18
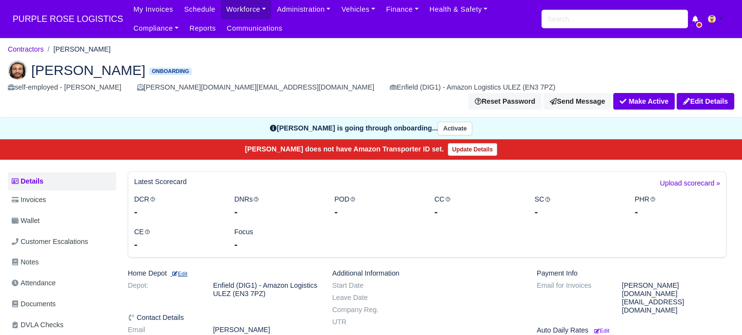
click at [176, 271] on icon at bounding box center [174, 273] width 5 height 5
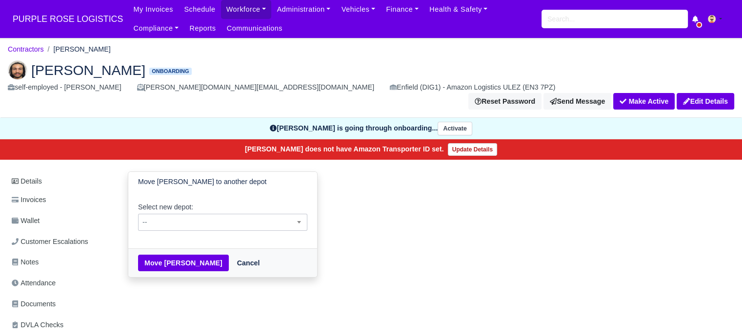
click at [215, 216] on span "--" at bounding box center [222, 222] width 168 height 12
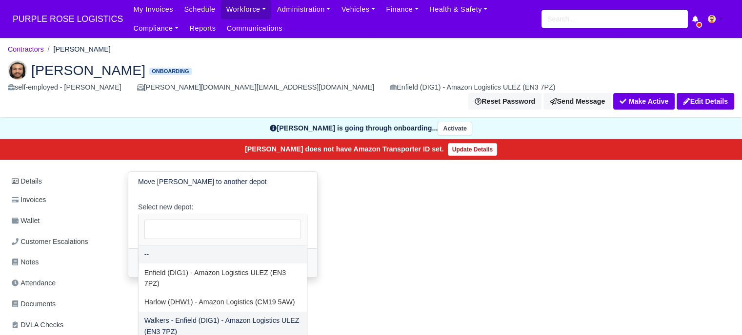
select select "5"
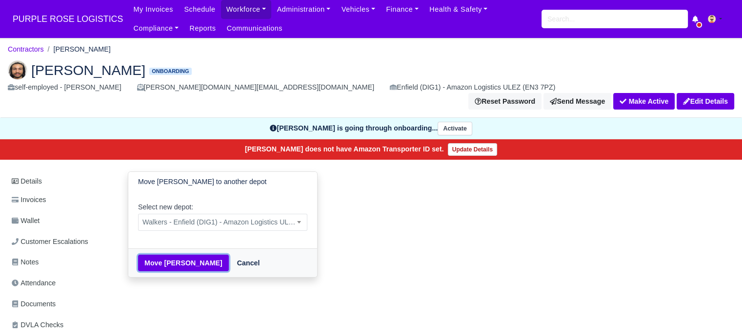
click at [180, 255] on button "Move [PERSON_NAME]" at bounding box center [183, 263] width 91 height 17
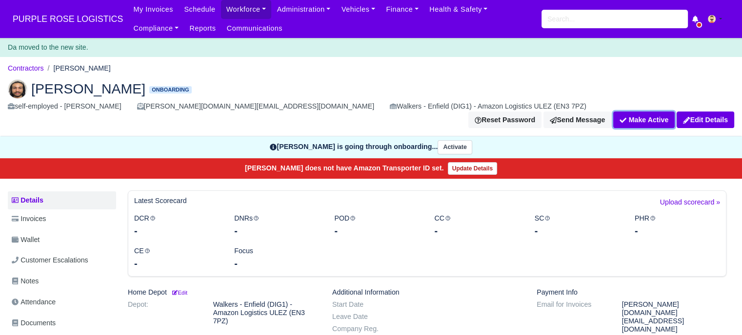
click at [638, 112] on button "Make Active" at bounding box center [643, 120] width 61 height 17
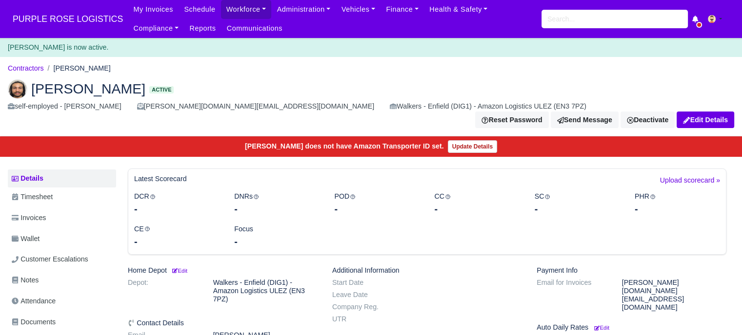
click at [59, 19] on span "PURPLE ROSE LOGISTICS" at bounding box center [68, 19] width 120 height 20
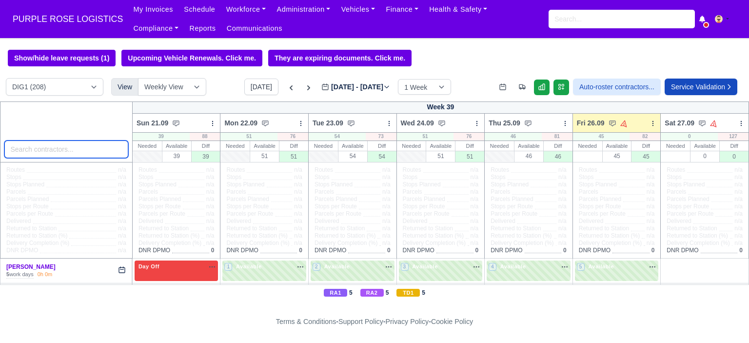
click at [75, 153] on input "search" at bounding box center [66, 149] width 124 height 18
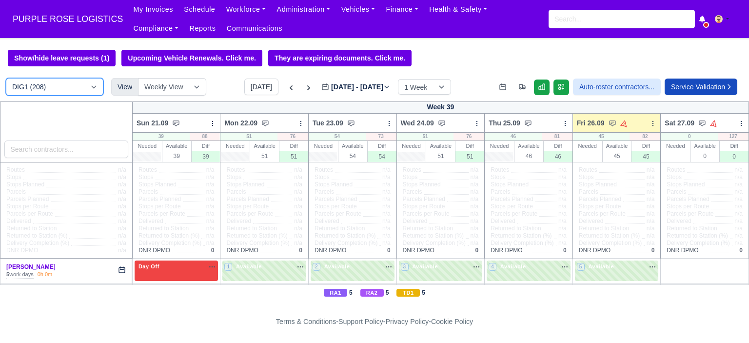
click at [84, 87] on select "DIG1 (208) DAK1 (1) GIMD (68)" at bounding box center [55, 87] width 98 height 18
select select "5"
click at [6, 79] on select "DIG1 (208) DAK1 (1) GIMD (68)" at bounding box center [55, 87] width 98 height 18
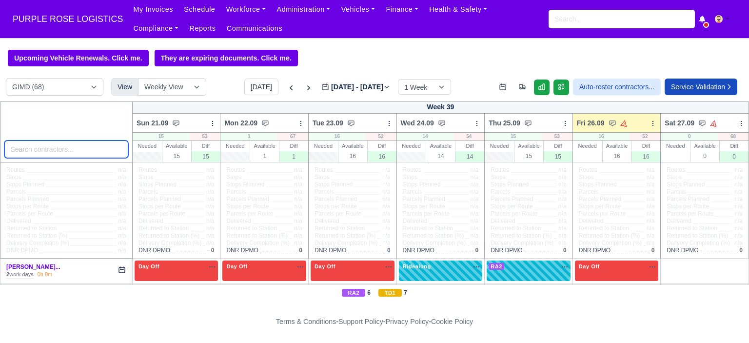
click at [74, 152] on input "search" at bounding box center [66, 149] width 124 height 18
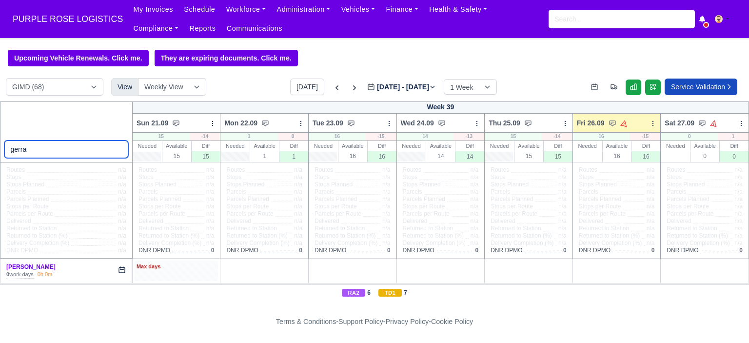
type input "gerra"
click at [173, 267] on div "Max days" at bounding box center [177, 266] width 80 height 9
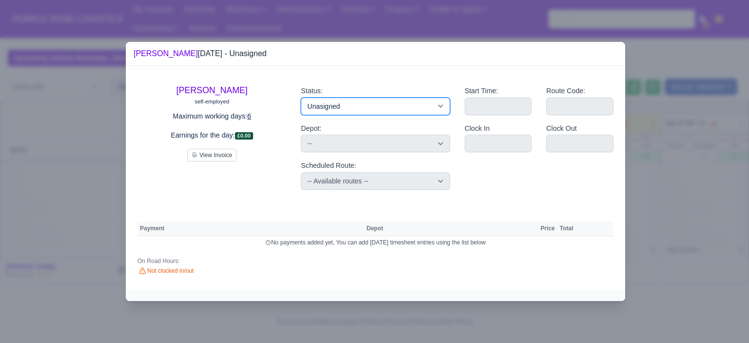
drag, startPoint x: 328, startPoint y: 105, endPoint x: 339, endPoint y: 113, distance: 13.7
click at [328, 105] on select "Available Day Off Stand By Holiday Other Depot In Office OSM Ridealong Nursery …" at bounding box center [375, 107] width 149 height 18
select select "Day Off"
click at [301, 98] on select "Available Day Off Stand By Holiday Other Depot In Office OSM Ridealong Nursery …" at bounding box center [375, 107] width 149 height 18
select select
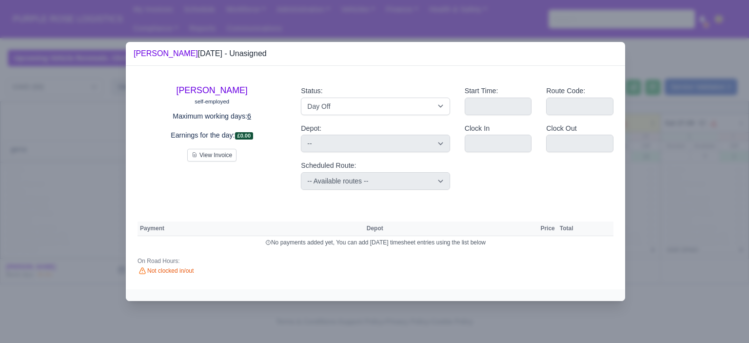
select select "na"
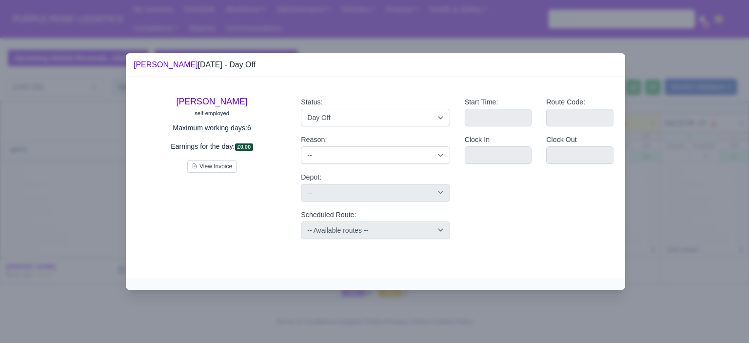
click at [665, 200] on div at bounding box center [374, 171] width 749 height 343
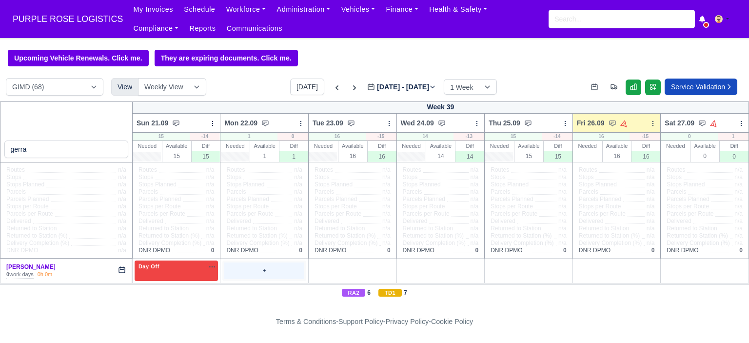
click at [255, 273] on div "+" at bounding box center [264, 270] width 80 height 16
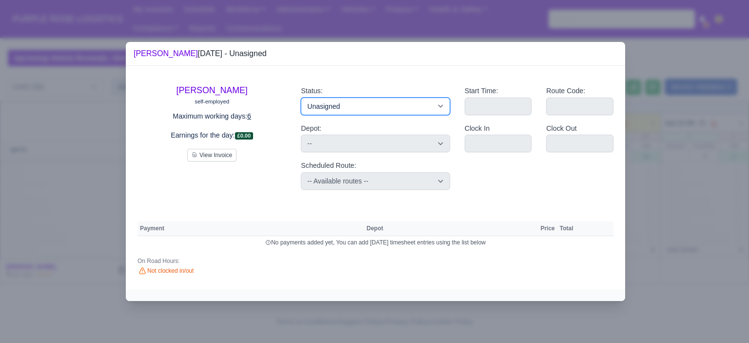
click at [331, 99] on select "Available Day Off Stand By Holiday Other Depot In Office OSM Ridealong Nursery …" at bounding box center [375, 107] width 149 height 18
select select "Day Off"
click at [301, 98] on select "Available Day Off Stand By Holiday Other Depot In Office OSM Ridealong Nursery …" at bounding box center [375, 107] width 149 height 18
select select
select select "na"
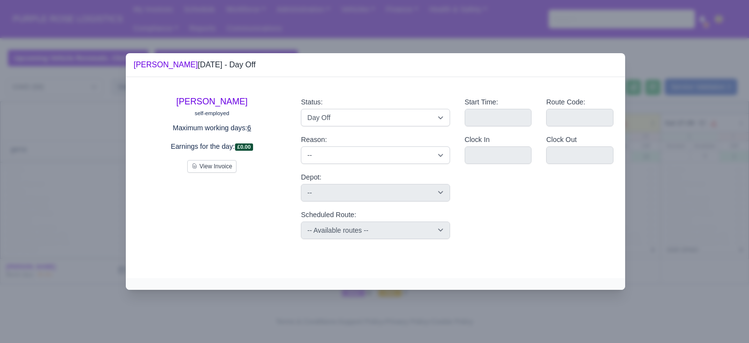
click at [680, 167] on div at bounding box center [374, 171] width 749 height 343
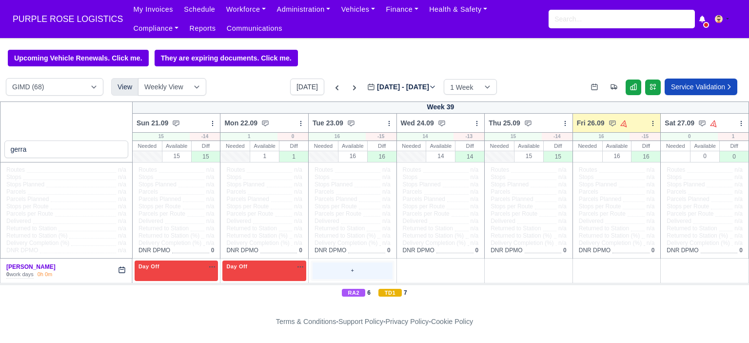
click at [341, 267] on div "+" at bounding box center [353, 270] width 80 height 16
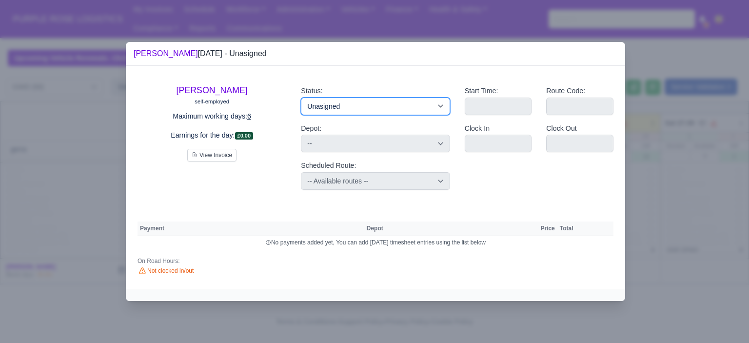
click at [352, 108] on select "Available Day Off Stand By Holiday Other Depot In Office OSM Ridealong Nursery …" at bounding box center [375, 107] width 149 height 18
select select "Day Off"
click at [301, 98] on select "Available Day Off Stand By Holiday Other Depot In Office OSM Ridealong Nursery …" at bounding box center [375, 107] width 149 height 18
select select
select select "na"
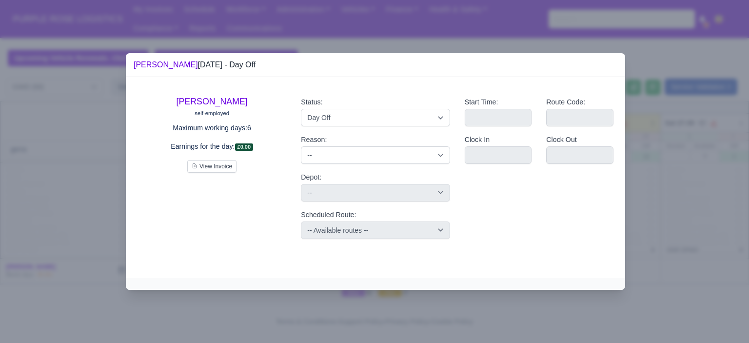
click at [710, 189] on div at bounding box center [374, 171] width 749 height 343
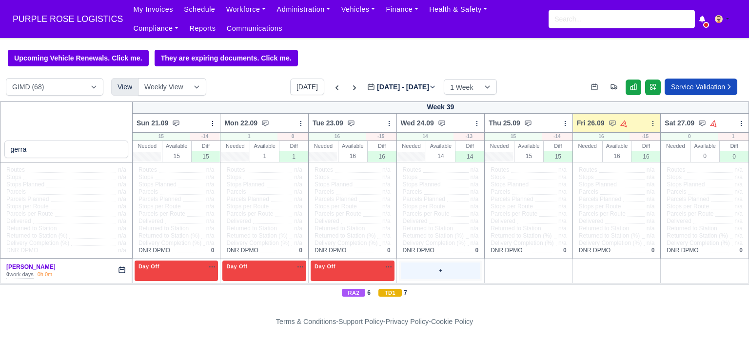
click at [448, 277] on div "+" at bounding box center [441, 270] width 80 height 16
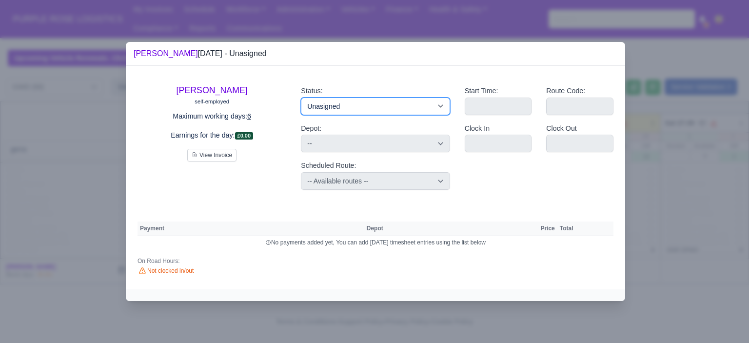
click at [403, 106] on select "Available Day Off Stand By Holiday Other Depot In Office OSM Ridealong Nursery …" at bounding box center [375, 107] width 149 height 18
select select "Training"
click at [301, 98] on select "Available Day Off Stand By Holiday Other Depot In Office OSM Ridealong Nursery …" at bounding box center [375, 107] width 149 height 18
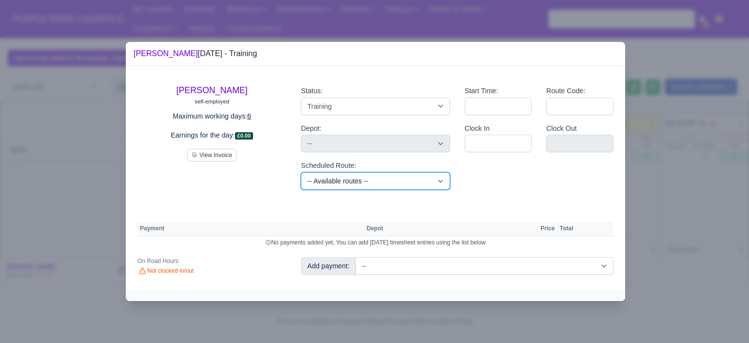
click at [400, 177] on select "-- Available routes -- Standard Parcel - Block of 6 Hours - (SD6) AmFlex RTS Ve…" at bounding box center [375, 181] width 149 height 18
select select "6"
click at [301, 172] on select "-- Available routes -- Standard Parcel - Block of 6 Hours - (SD6) AmFlex RTS Ve…" at bounding box center [375, 181] width 149 height 18
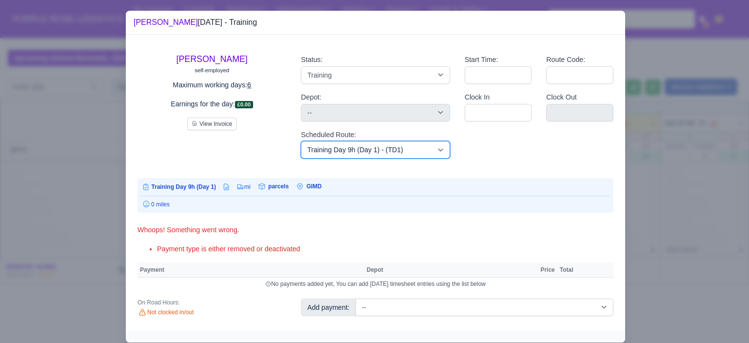
scroll to position [20, 0]
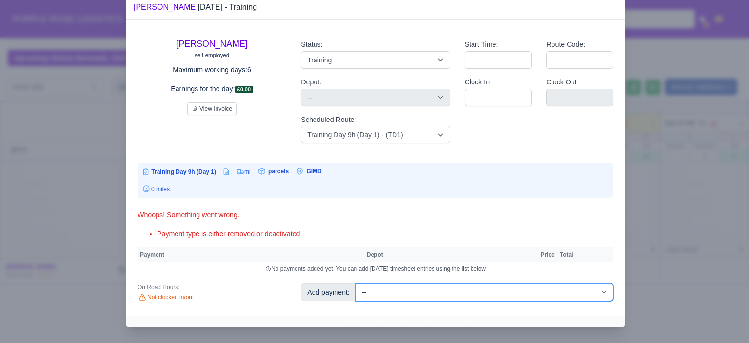
click at [511, 289] on select "-- Additional Hour Support (£14.50) Additional Hour Support (Walkers) (£13.50) …" at bounding box center [484, 292] width 258 height 18
select select "85"
click at [355, 283] on select "-- Additional Hour Support (£14.50) Additional Hour Support (Walkers) (£13.50) …" at bounding box center [484, 292] width 258 height 18
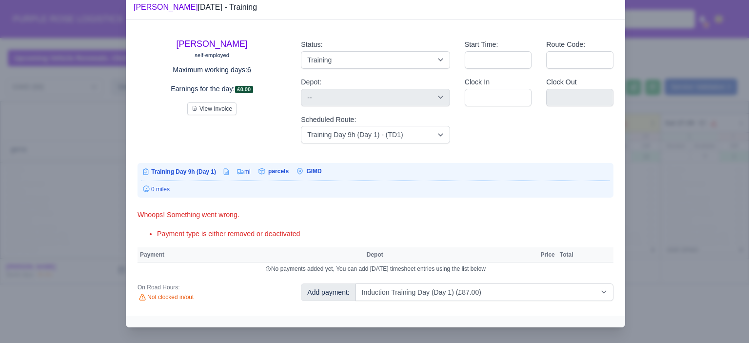
select select "5"
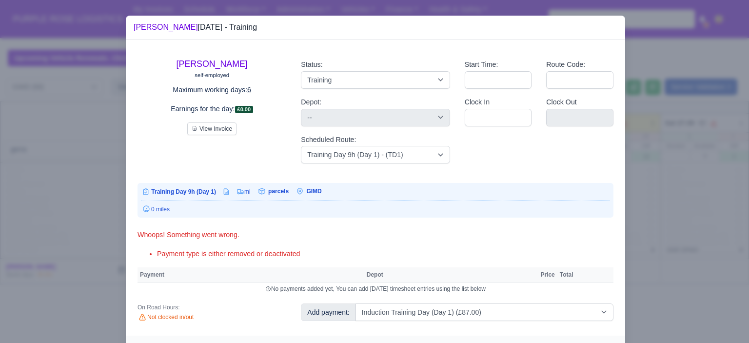
select select "5"
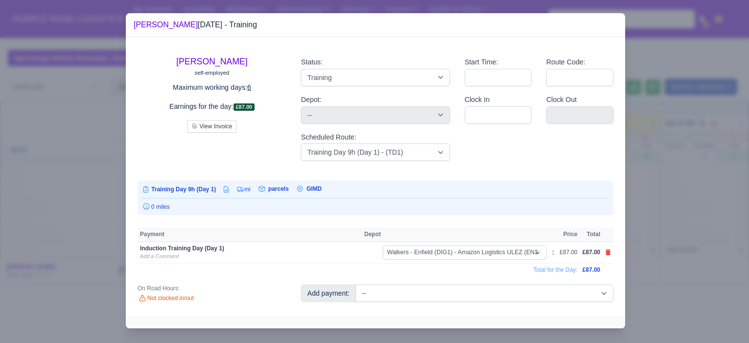
scroll to position [3, 0]
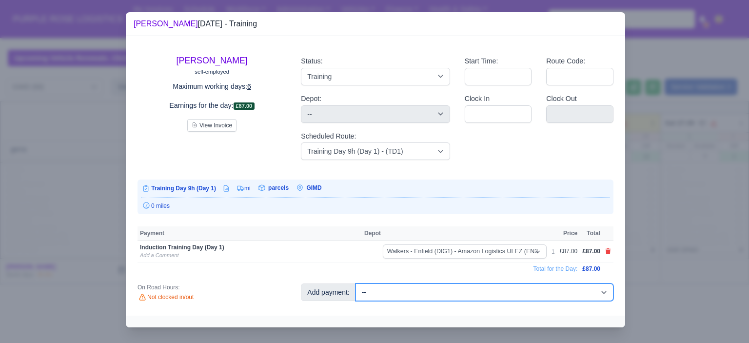
drag, startPoint x: 484, startPoint y: 292, endPoint x: 484, endPoint y: 287, distance: 4.9
click at [484, 292] on select "-- Additional Hour Support (£14.50) Additional Hour Support (Walkers) (£13.50) …" at bounding box center [484, 292] width 258 height 18
click at [493, 287] on select "-- Additional Hour Support (£14.50) Additional Hour Support (Walkers) (£13.50) …" at bounding box center [484, 292] width 258 height 18
select select "104"
click at [355, 283] on select "-- Additional Hour Support (£14.50) Additional Hour Support (Walkers) (£13.50) …" at bounding box center [484, 292] width 258 height 18
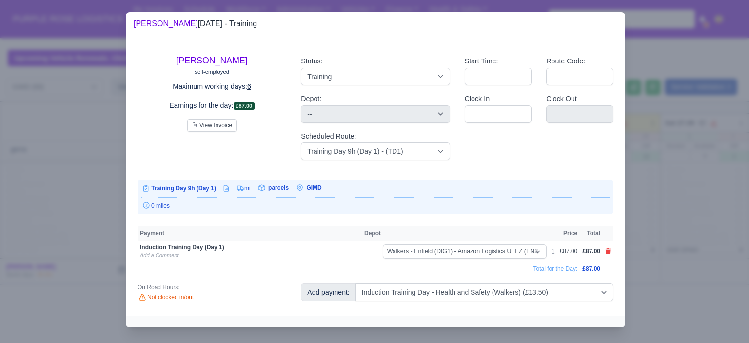
select select "5"
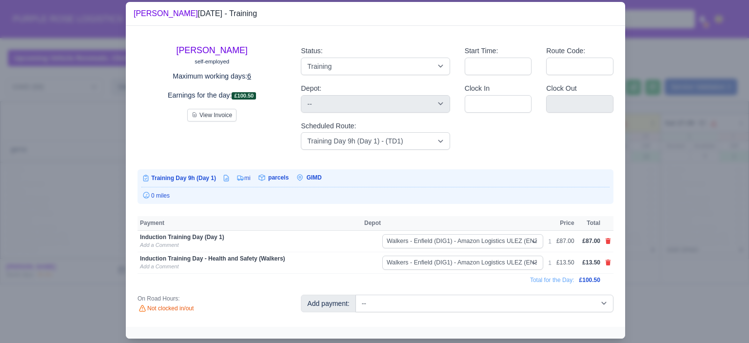
click at [695, 235] on div at bounding box center [374, 171] width 749 height 343
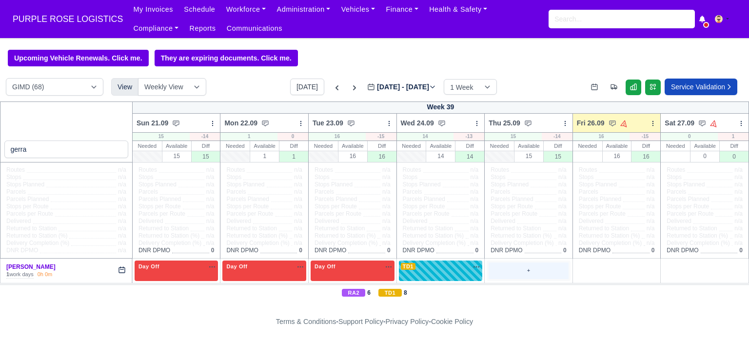
click at [528, 272] on div "+" at bounding box center [529, 270] width 80 height 16
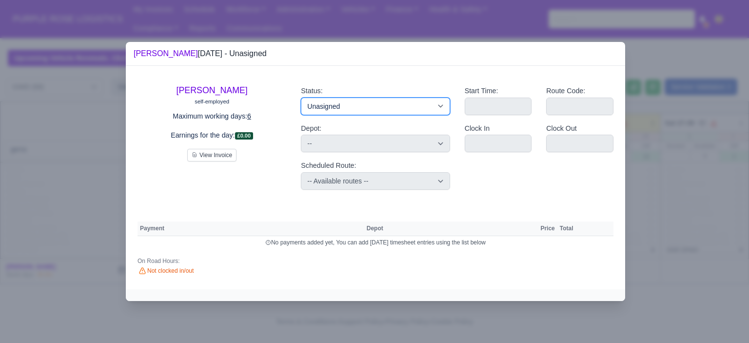
click at [414, 111] on select "Available Day Off Stand By Holiday Other Depot In Office OSM Ridealong Nursery …" at bounding box center [375, 107] width 149 height 18
select select "Day Off"
click at [301, 98] on select "Available Day Off Stand By Holiday Other Depot In Office OSM Ridealong Nursery …" at bounding box center [375, 107] width 149 height 18
select select
select select "na"
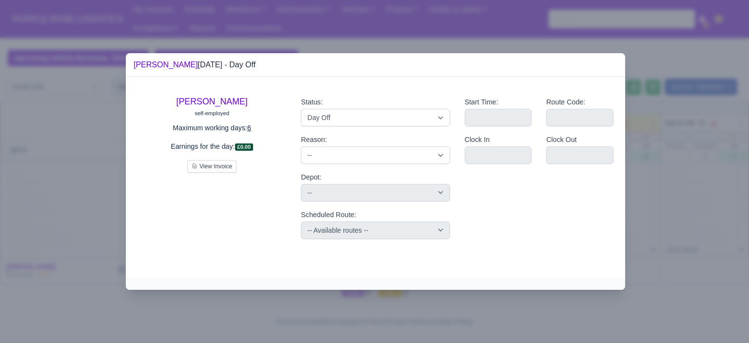
click at [671, 185] on div at bounding box center [374, 171] width 749 height 343
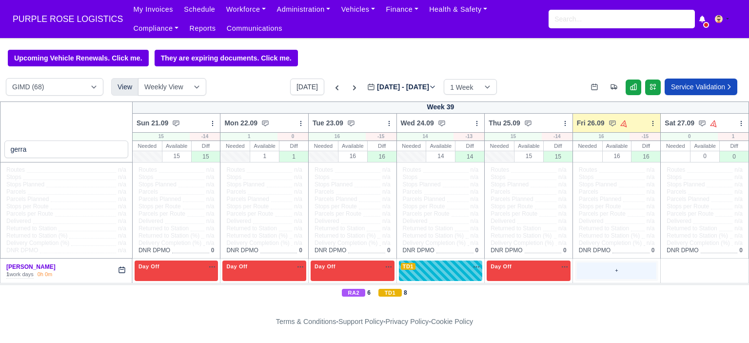
click at [606, 280] on div "+" at bounding box center [617, 270] width 84 height 20
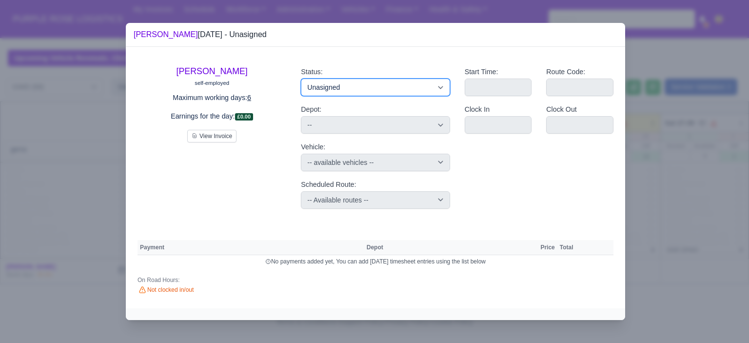
click at [386, 94] on select "Available Day Off Stand By Holiday Other Depot In Office OSM Ridealong Nursery …" at bounding box center [375, 87] width 149 height 18
select select "Day Off"
click at [301, 78] on select "Available Day Off Stand By Holiday Other Depot In Office OSM Ridealong Nursery …" at bounding box center [375, 87] width 149 height 18
select select "na"
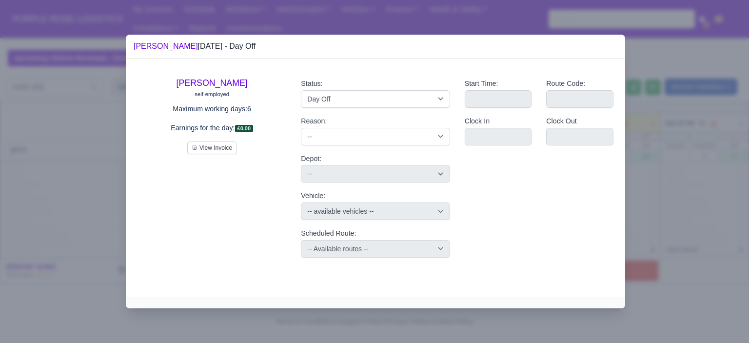
click at [669, 236] on div at bounding box center [374, 171] width 749 height 343
